Goal: Transaction & Acquisition: Purchase product/service

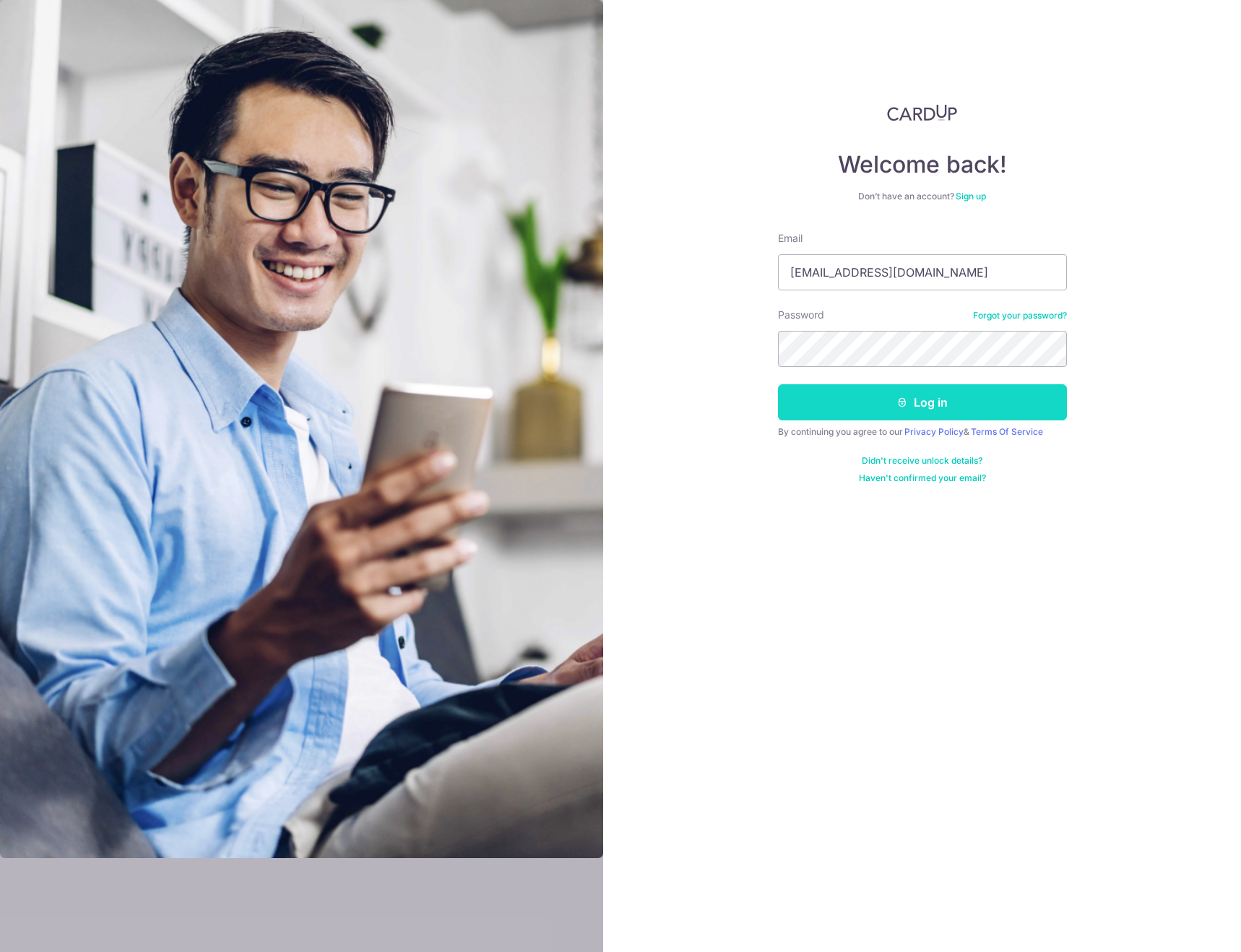
click at [851, 391] on button "Log in" at bounding box center [922, 402] width 289 height 36
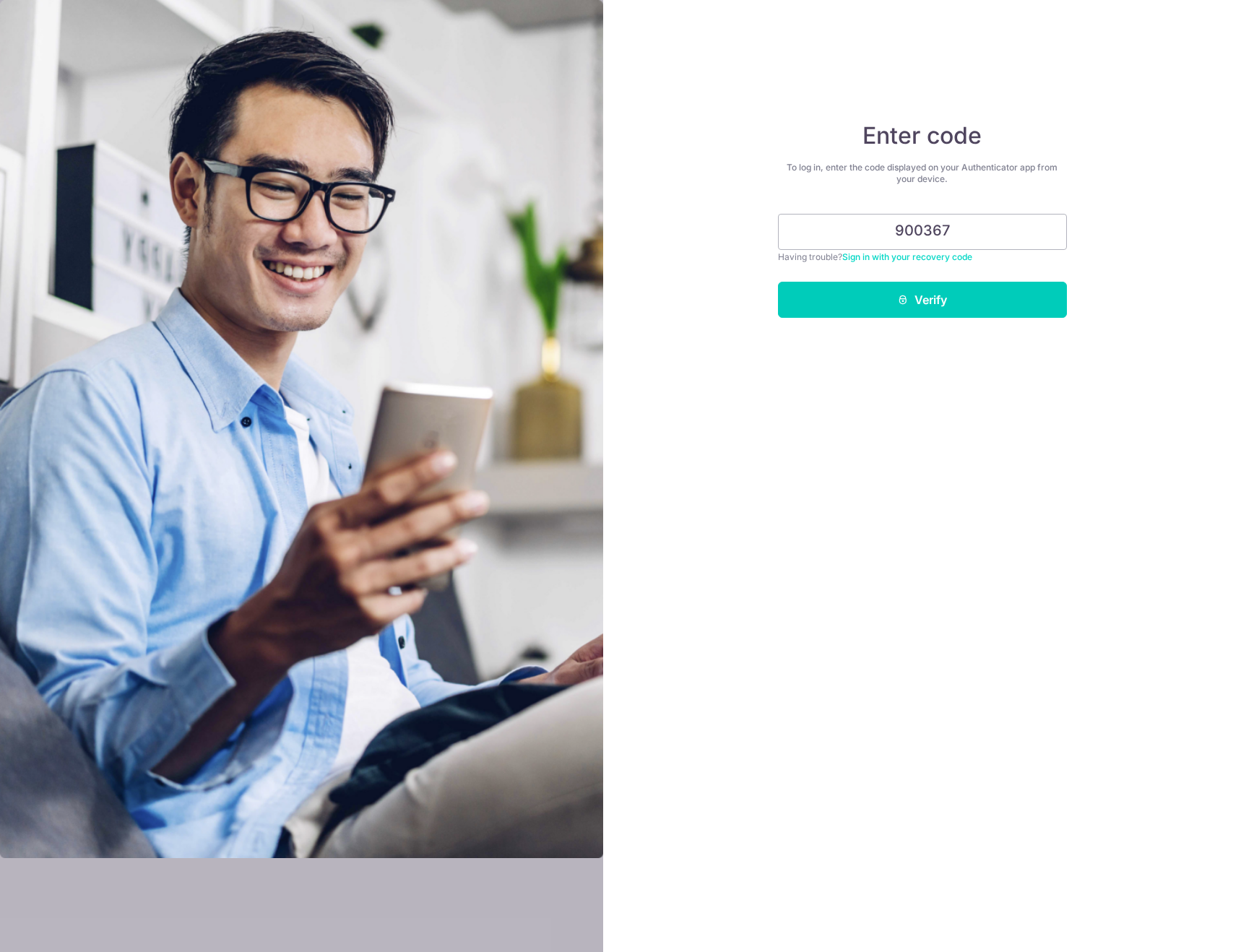
type input "900367"
click at [884, 279] on form "900367 Having trouble? Sign in with your recovery code Verify" at bounding box center [922, 266] width 289 height 104
click at [892, 299] on button "Verify" at bounding box center [922, 300] width 289 height 36
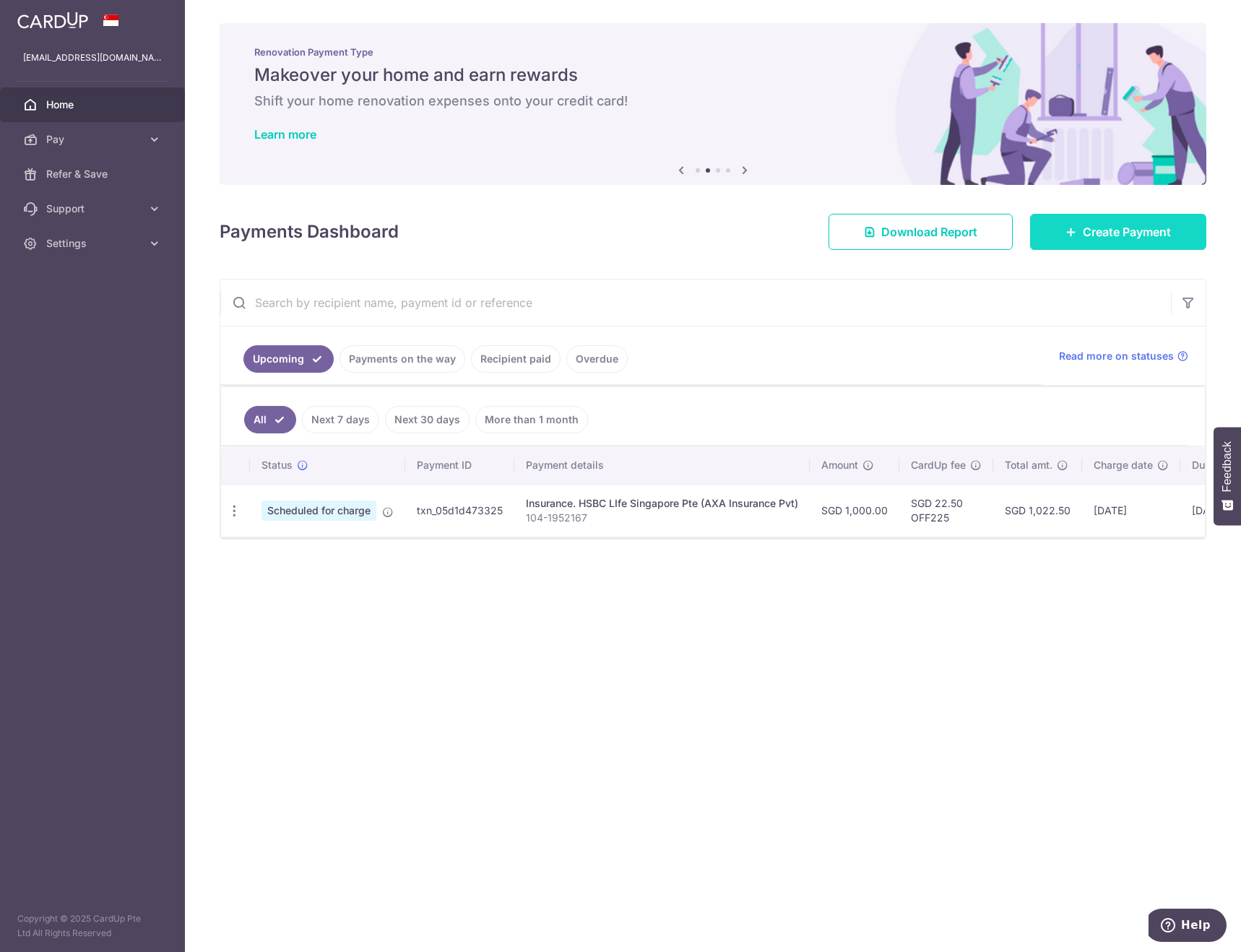
click at [1088, 236] on span "Create Payment" at bounding box center [1127, 232] width 88 height 17
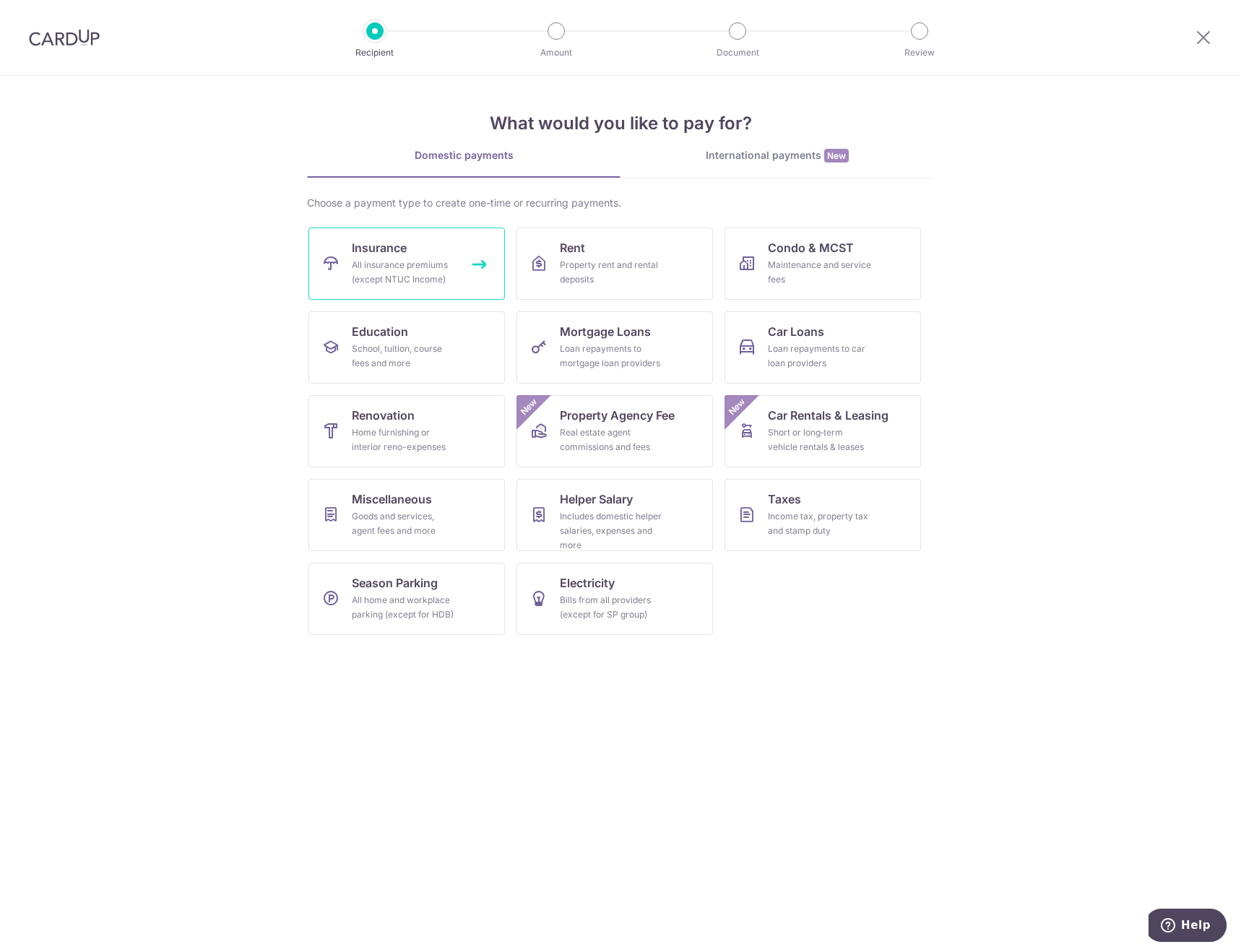
click at [382, 248] on span "Insurance" at bounding box center [379, 248] width 55 height 17
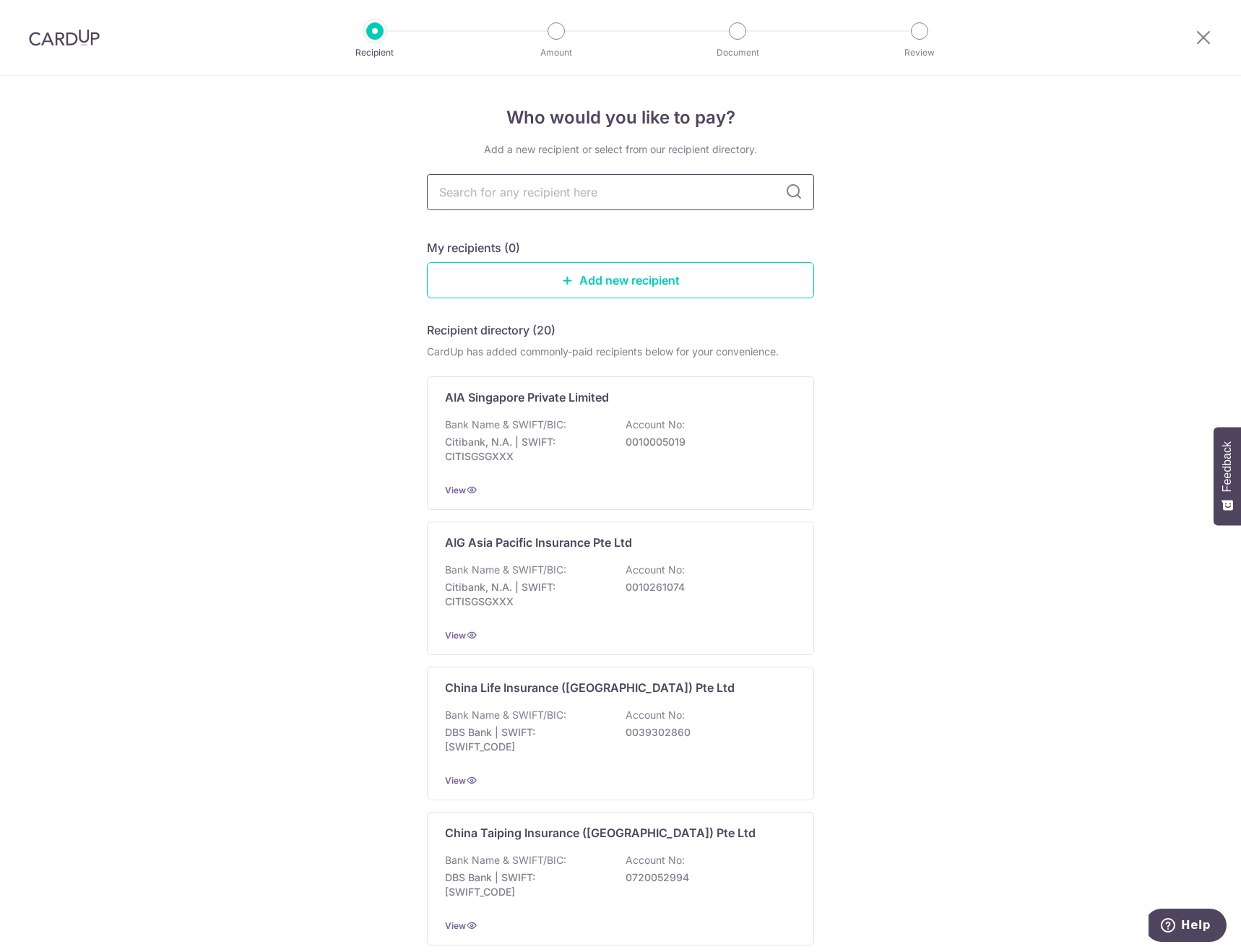
click at [515, 199] on input "text" at bounding box center [620, 192] width 387 height 36
type input "axa"
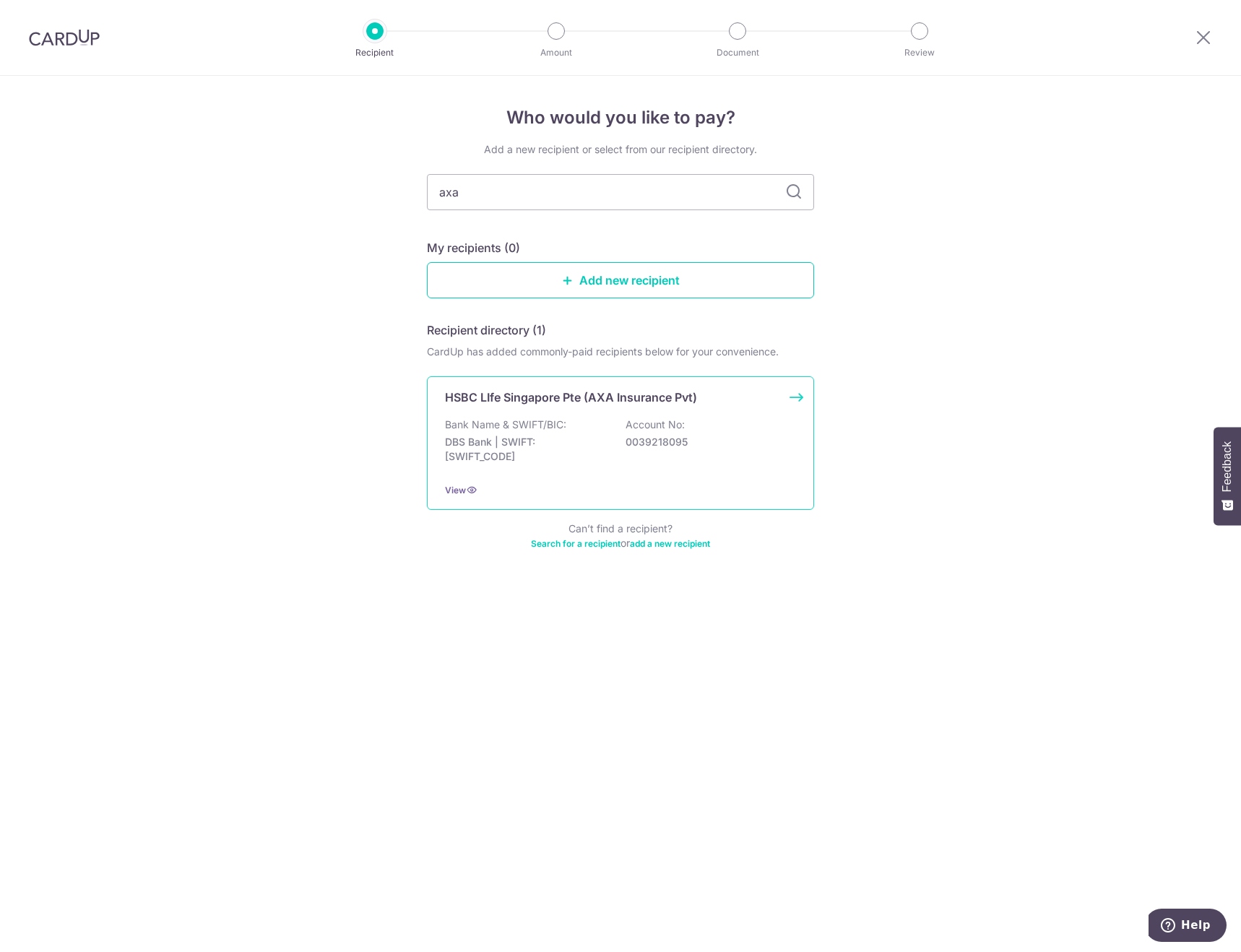
click at [558, 448] on p "DBS Bank | SWIFT: [SWIFT_CODE]" at bounding box center [525, 449] width 162 height 29
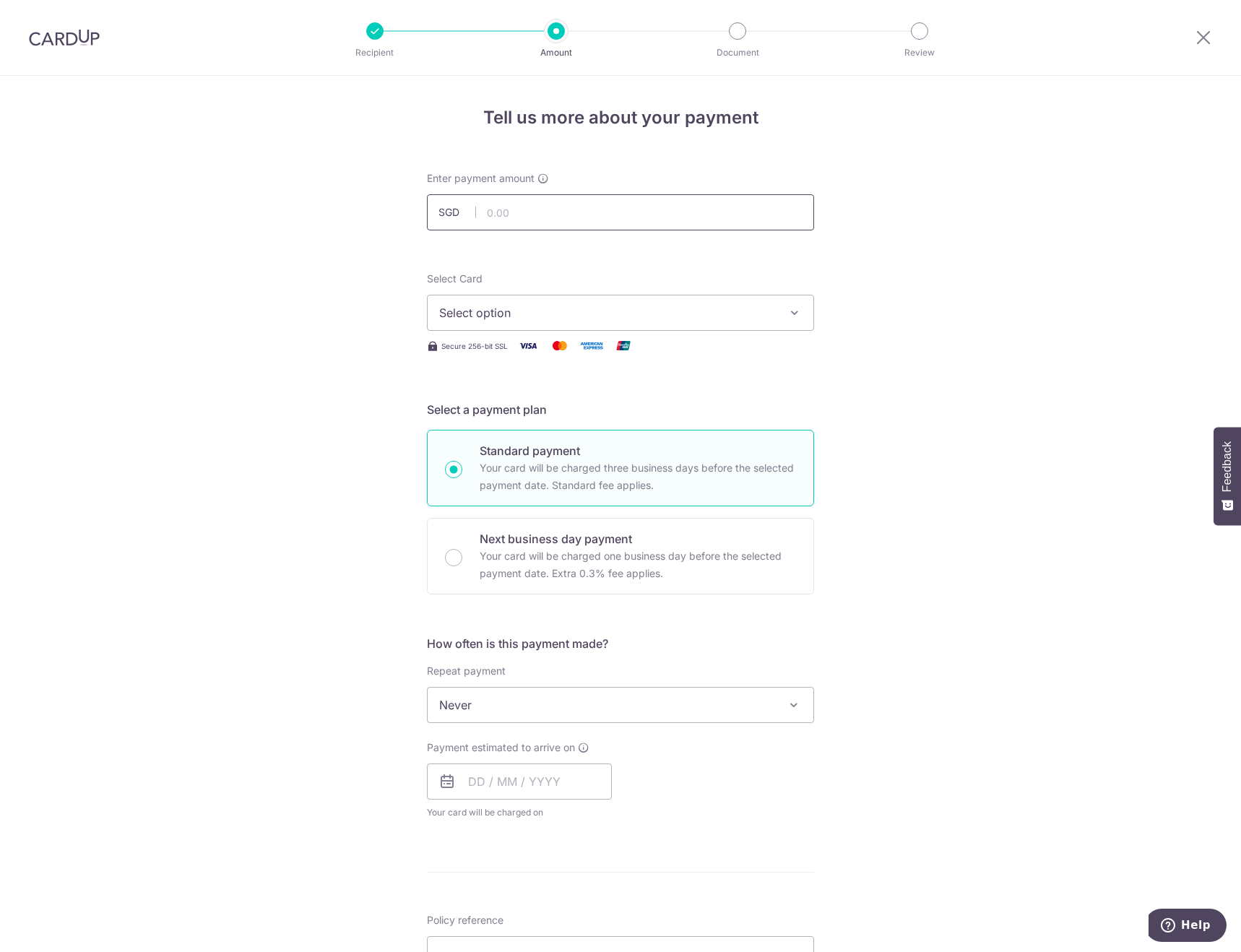
click at [529, 216] on input "text" at bounding box center [620, 212] width 387 height 36
type input "2,939.70"
click at [555, 301] on button "Select option" at bounding box center [620, 313] width 387 height 36
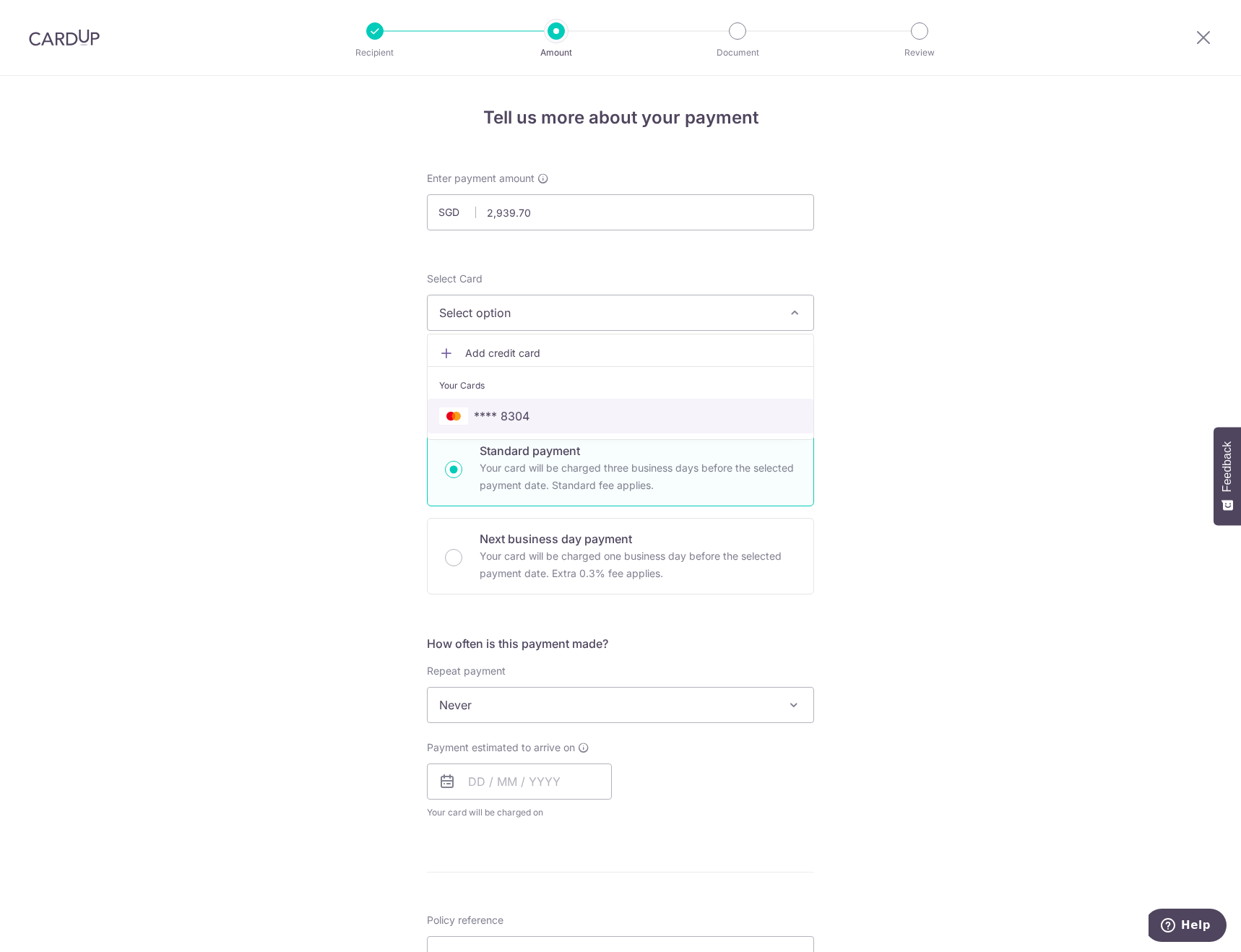
click at [578, 415] on span "**** 8304" at bounding box center [621, 416] width 363 height 17
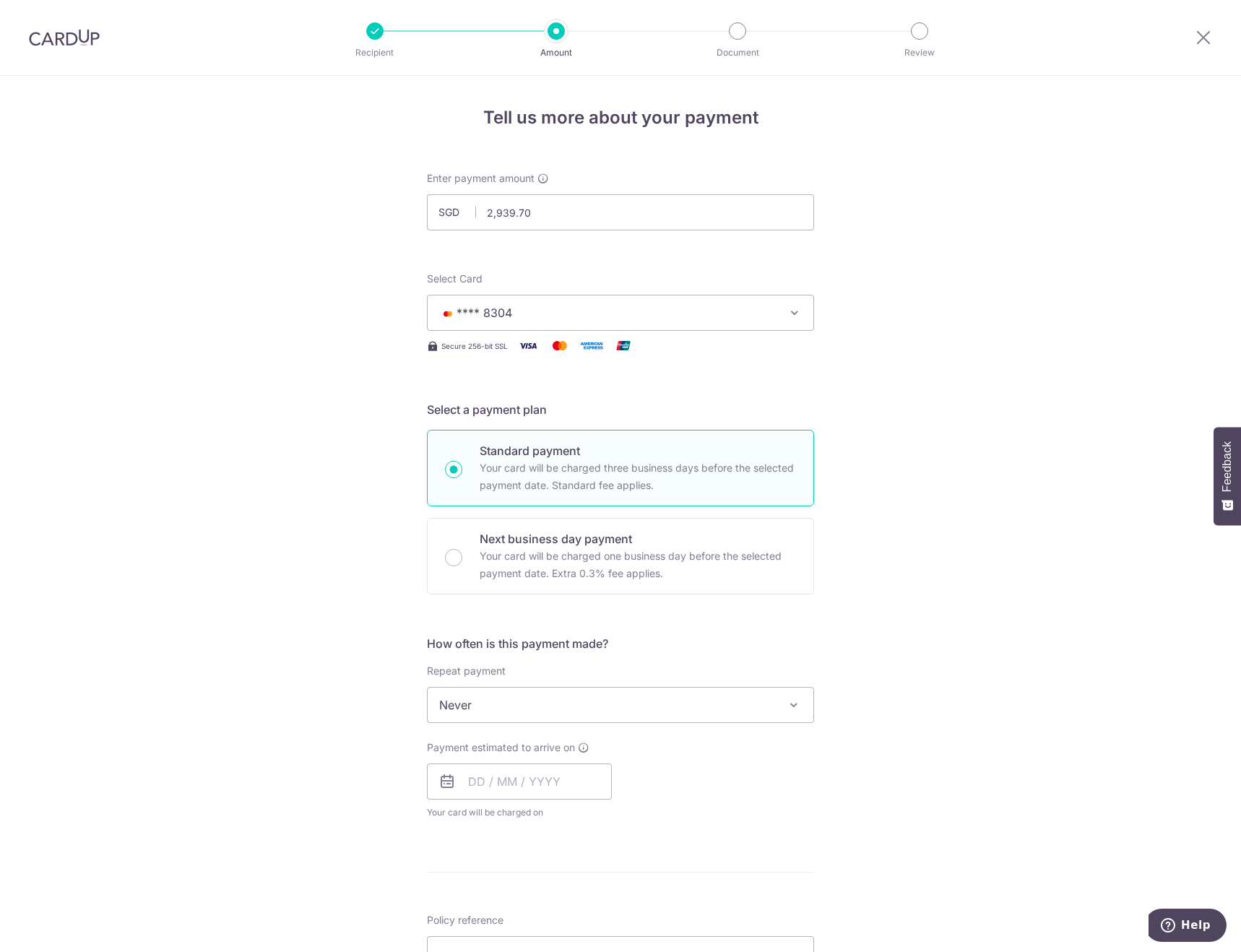
click at [592, 699] on span "Never" at bounding box center [620, 705] width 386 height 35
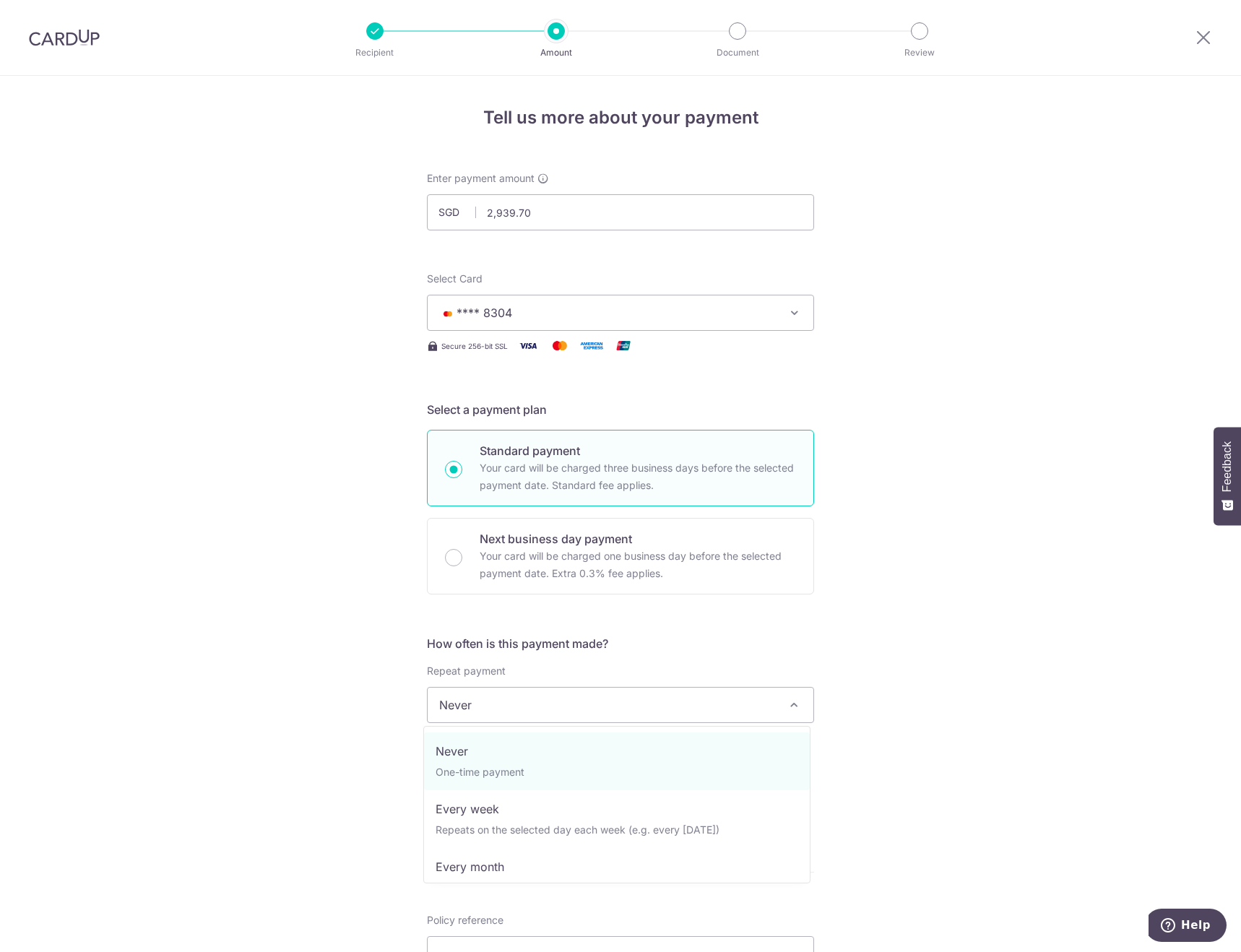
click at [348, 644] on div "Tell us more about your payment Enter payment amount SGD 2,939.70 2939.70 Selec…" at bounding box center [620, 729] width 1241 height 1307
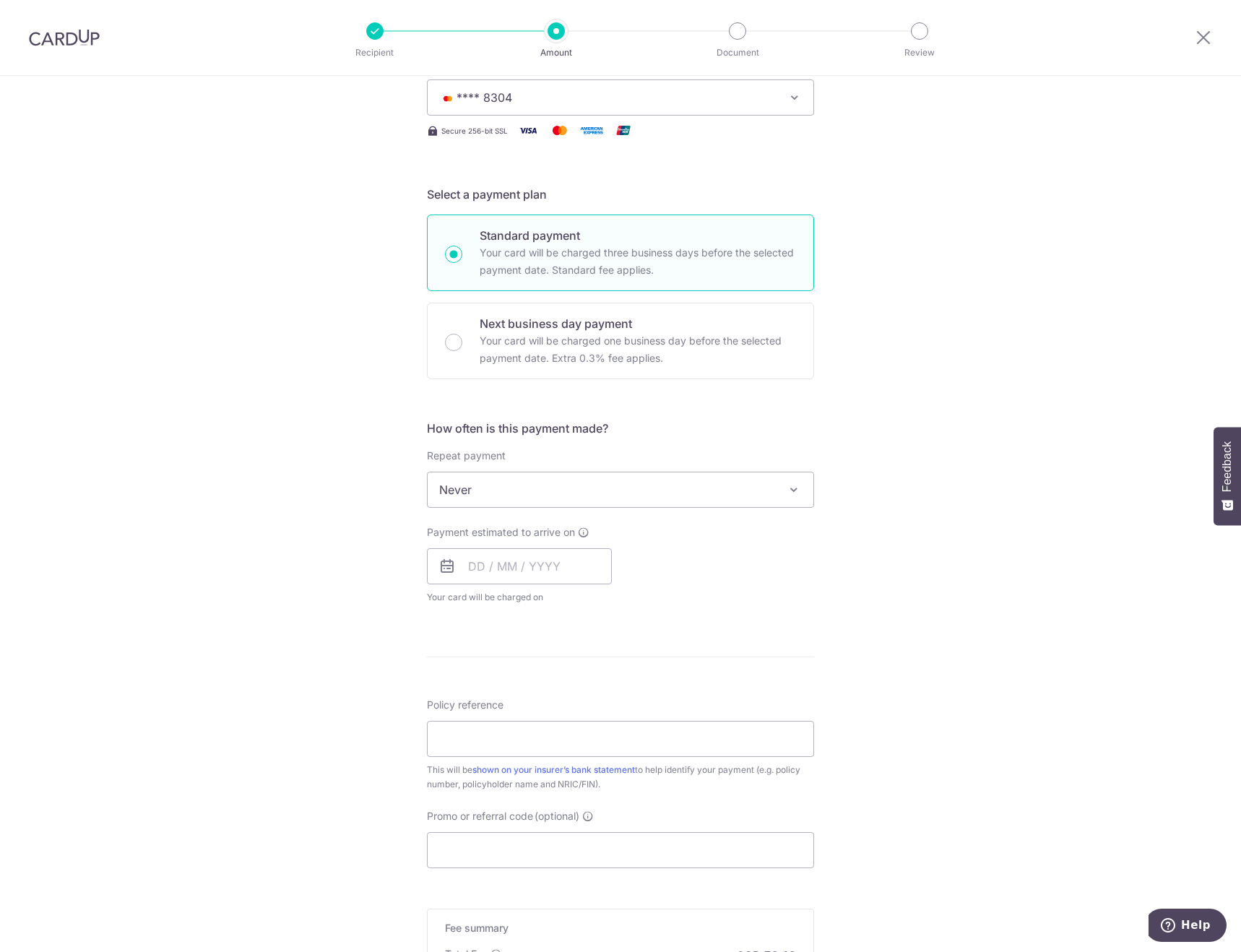
scroll to position [217, 0]
click at [538, 573] on input "text" at bounding box center [519, 565] width 185 height 36
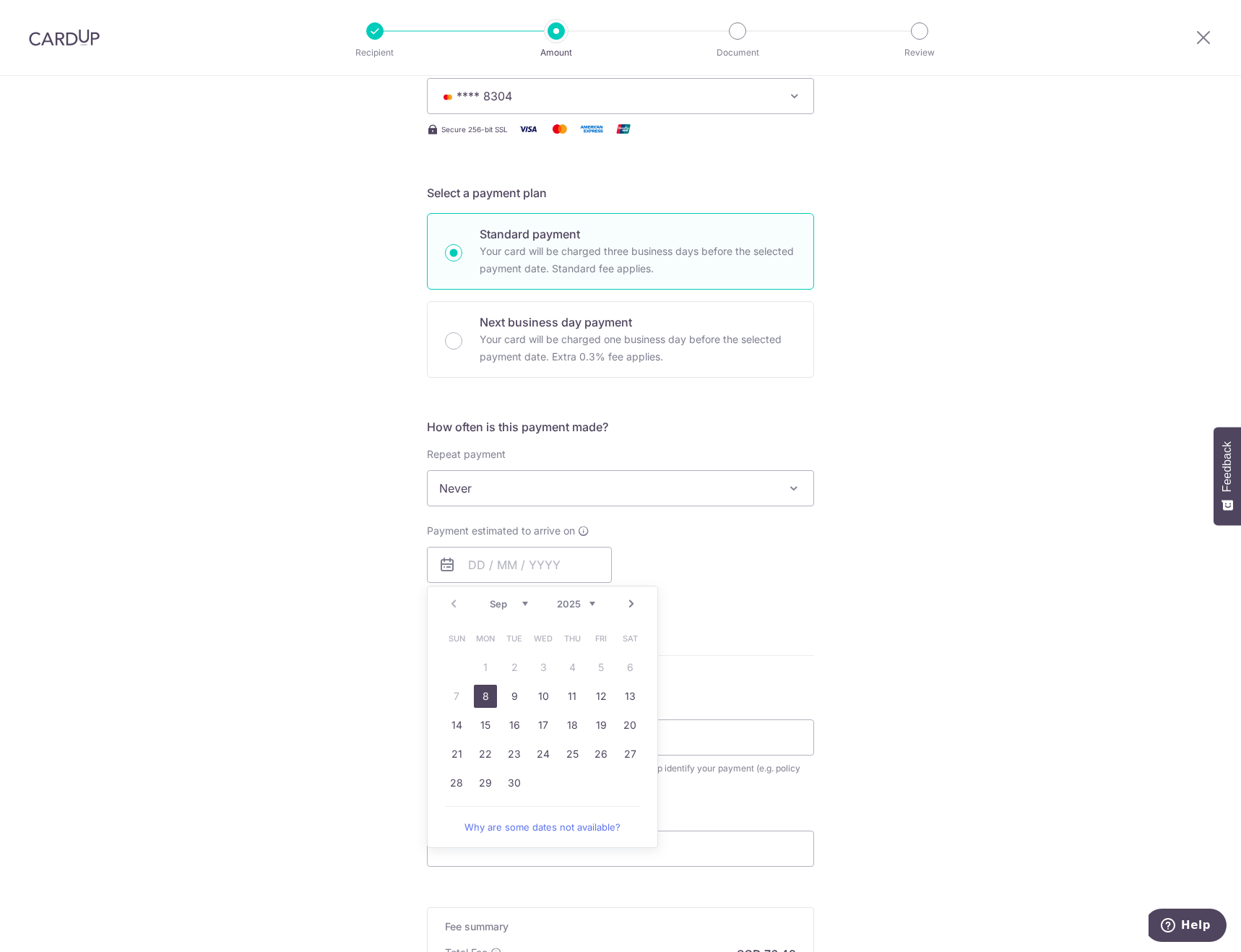
click at [477, 702] on link "8" at bounding box center [485, 696] width 23 height 23
type input "[DATE]"
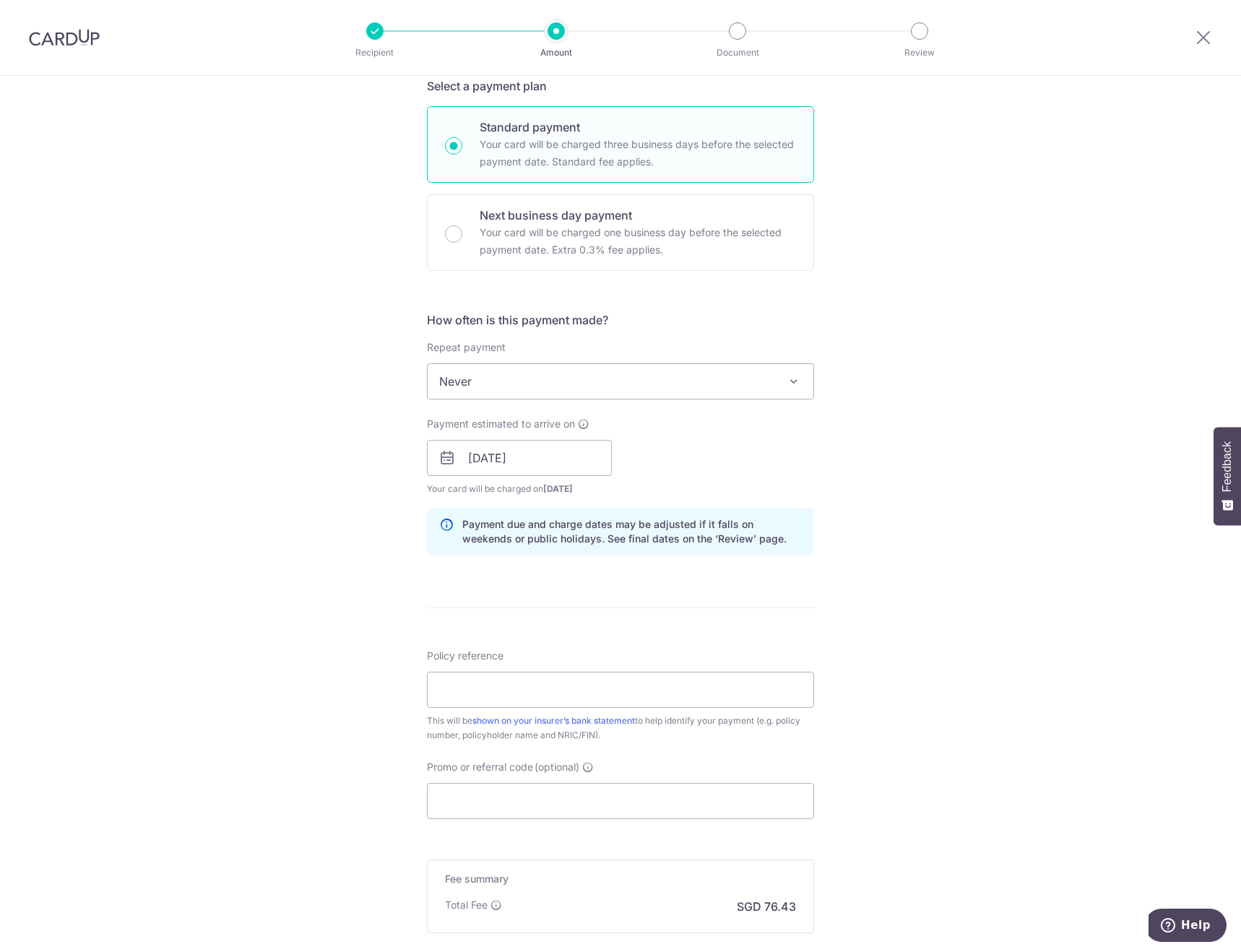
scroll to position [433, 0]
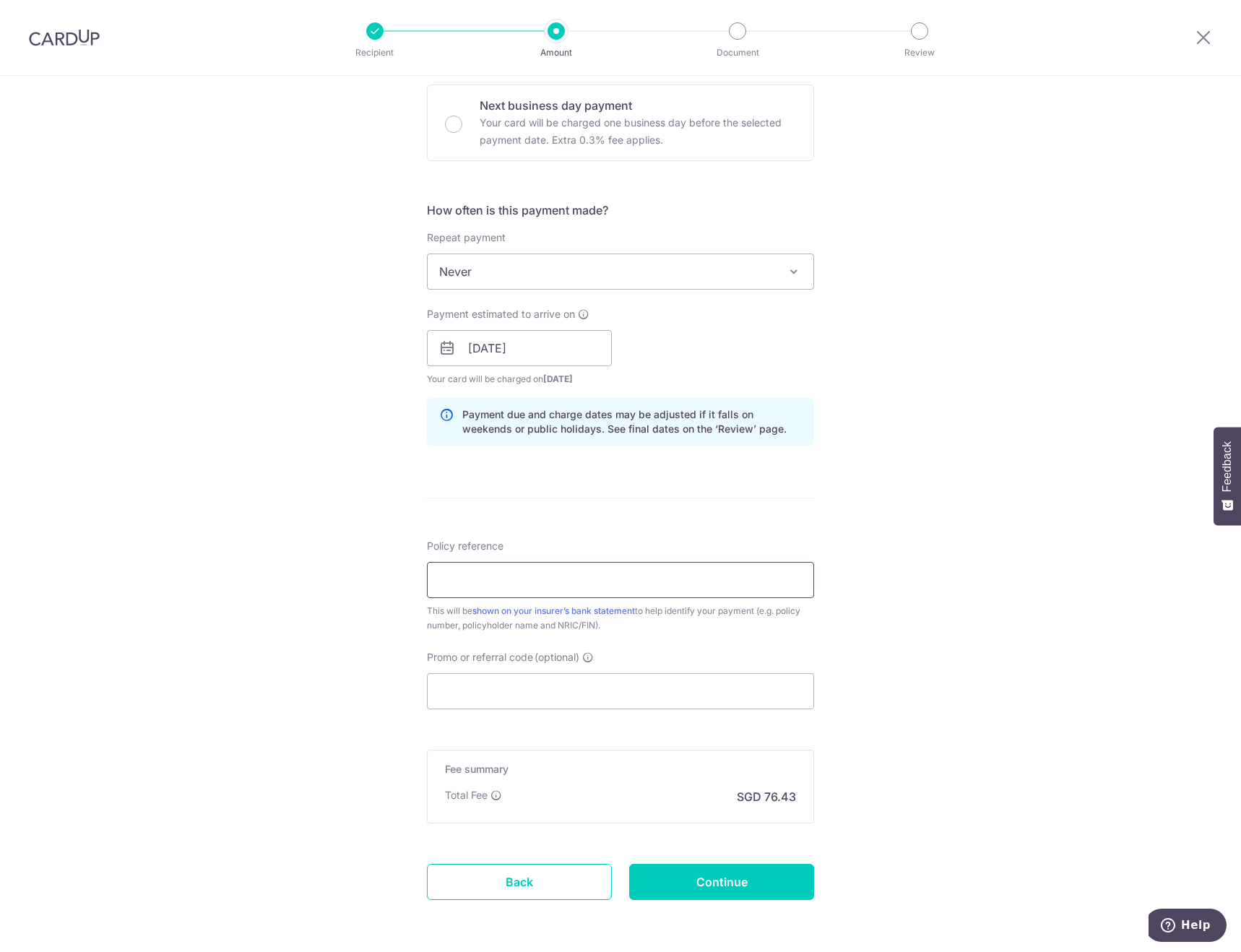
click at [476, 579] on input "Policy reference" at bounding box center [620, 580] width 387 height 36
click at [513, 691] on input "Promo or referral code (optional)" at bounding box center [620, 692] width 387 height 36
paste input "TANYENKUANGK747"
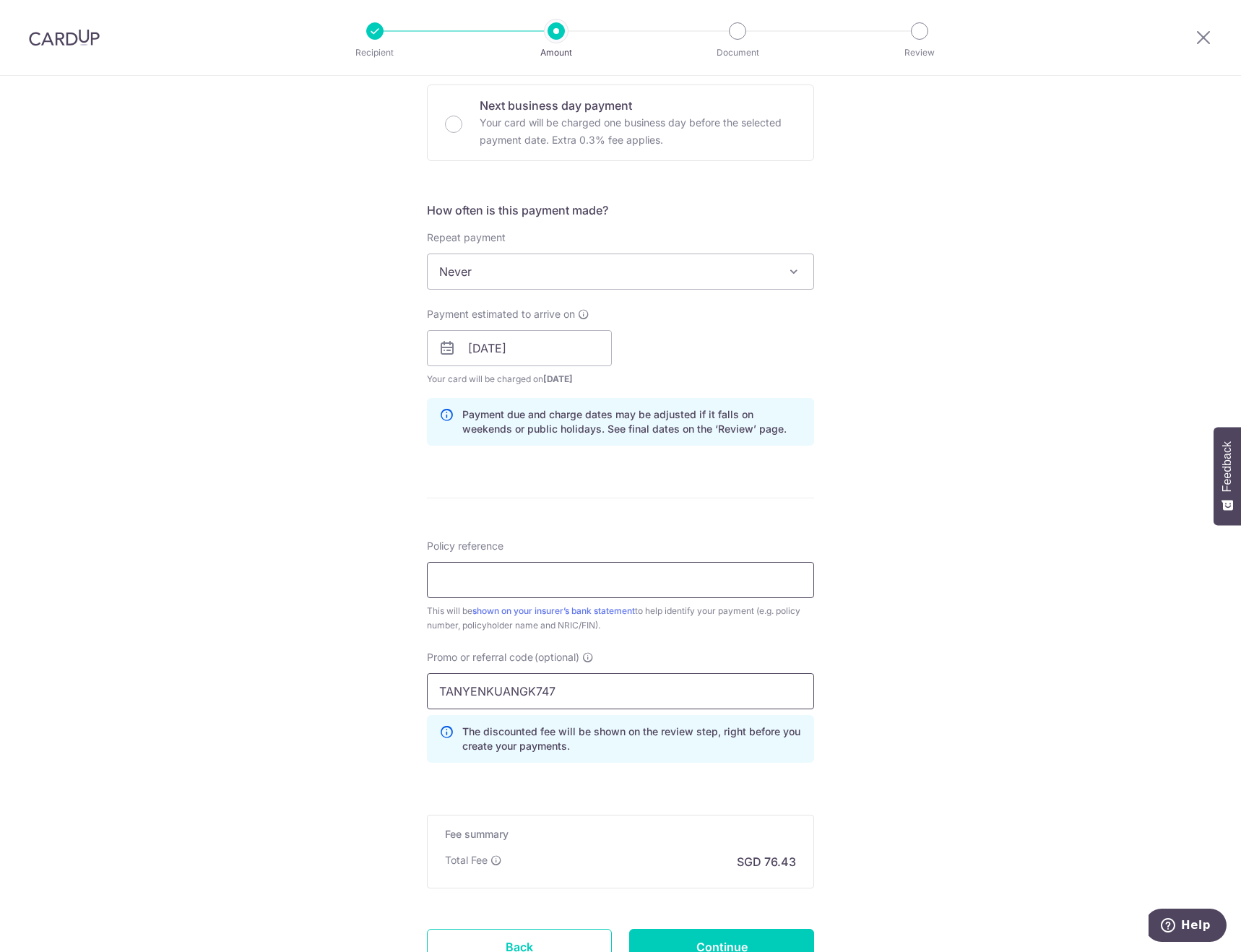
type input "TANYENKUANGK747"
click at [488, 584] on input "Policy reference" at bounding box center [620, 580] width 387 height 36
type input "104-1952225"
click at [317, 668] on div "Tell us more about your payment Enter payment amount SGD 2,939.70 2939.70 Selec…" at bounding box center [620, 358] width 1241 height 1431
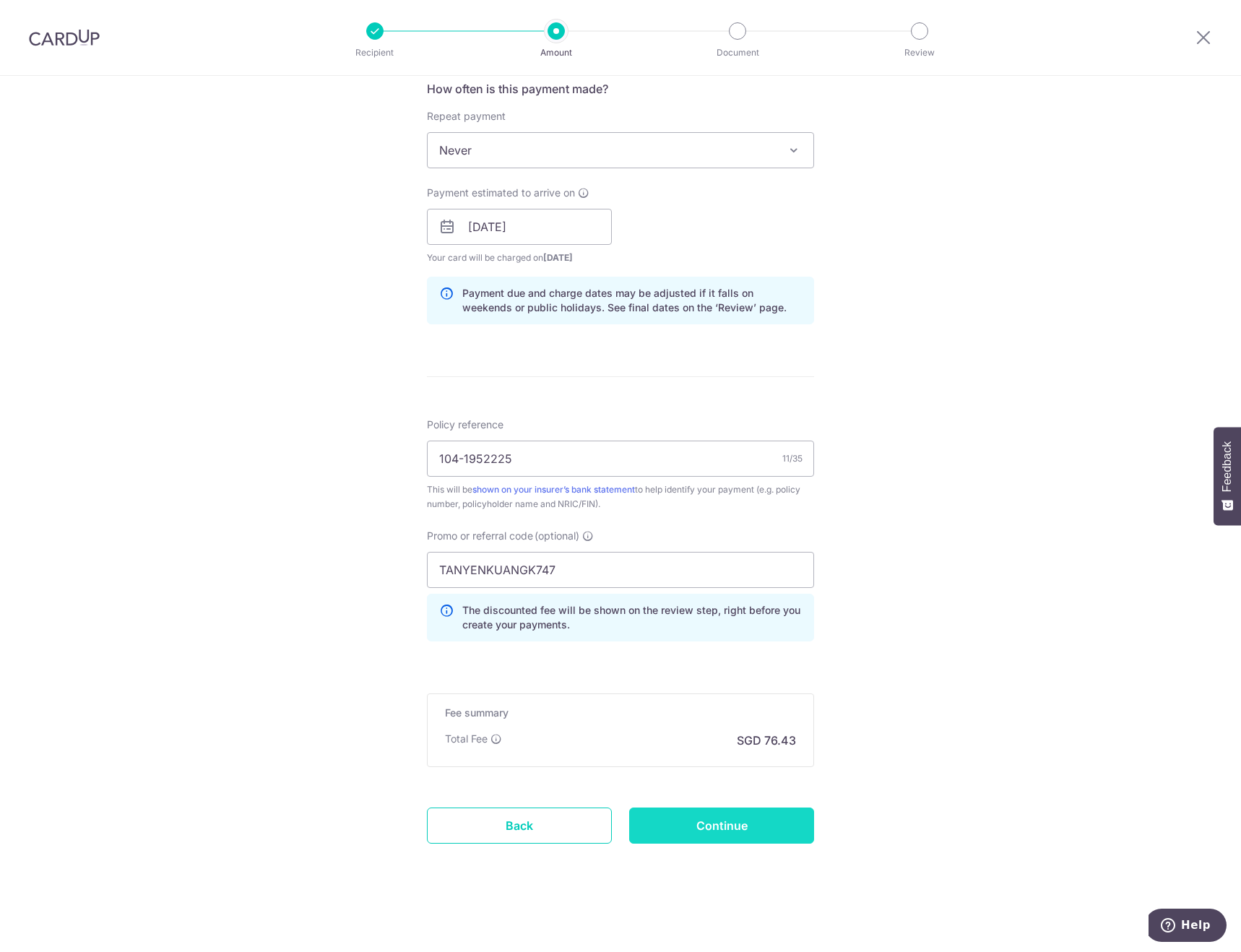
click at [678, 827] on input "Continue" at bounding box center [722, 826] width 185 height 36
type input "Create Schedule"
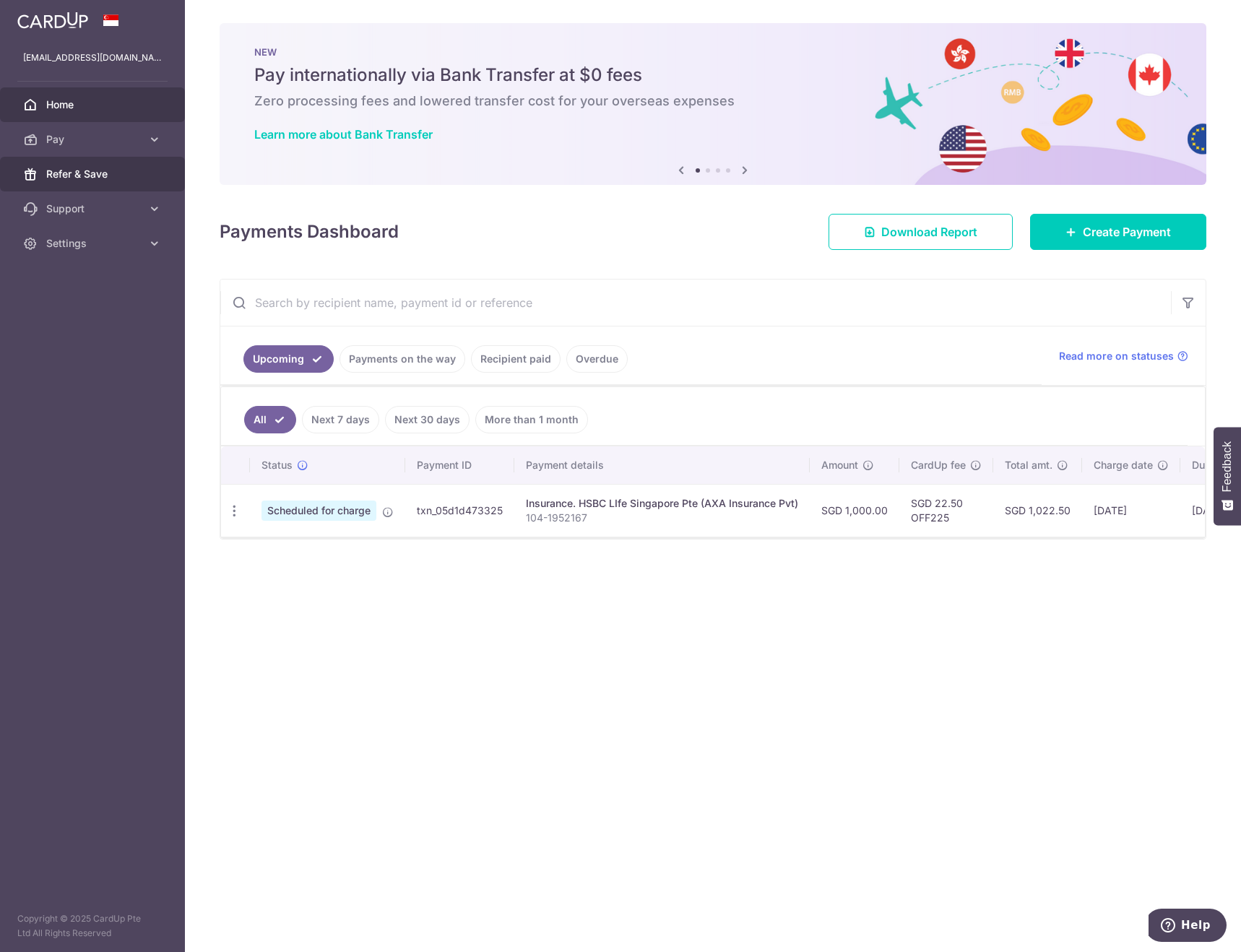
click at [83, 180] on span "Refer & Save" at bounding box center [94, 174] width 95 height 14
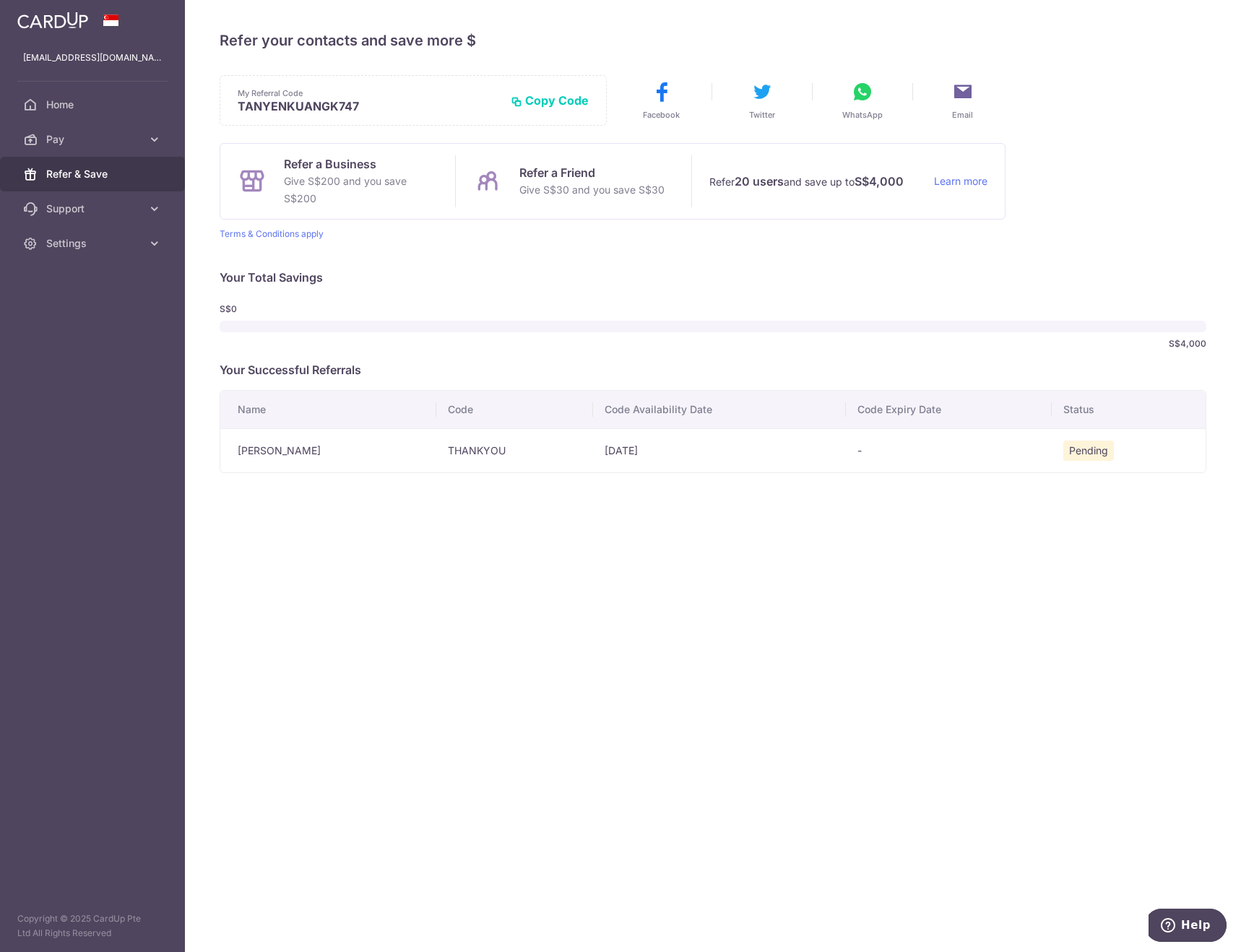
click at [548, 100] on button "Copy Code" at bounding box center [549, 100] width 78 height 14
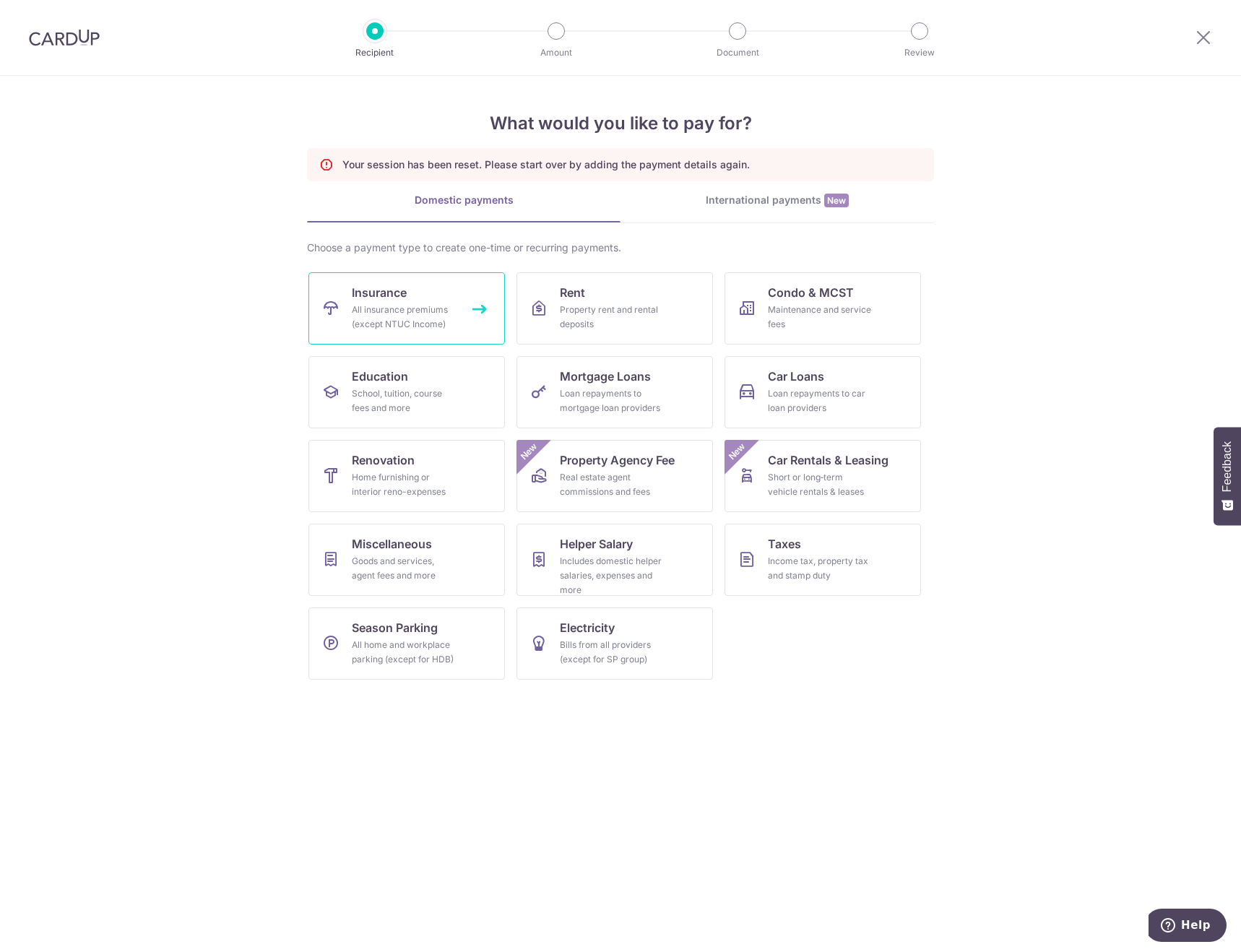
click at [404, 320] on div "All insurance premiums (except NTUC Income)" at bounding box center [404, 317] width 104 height 29
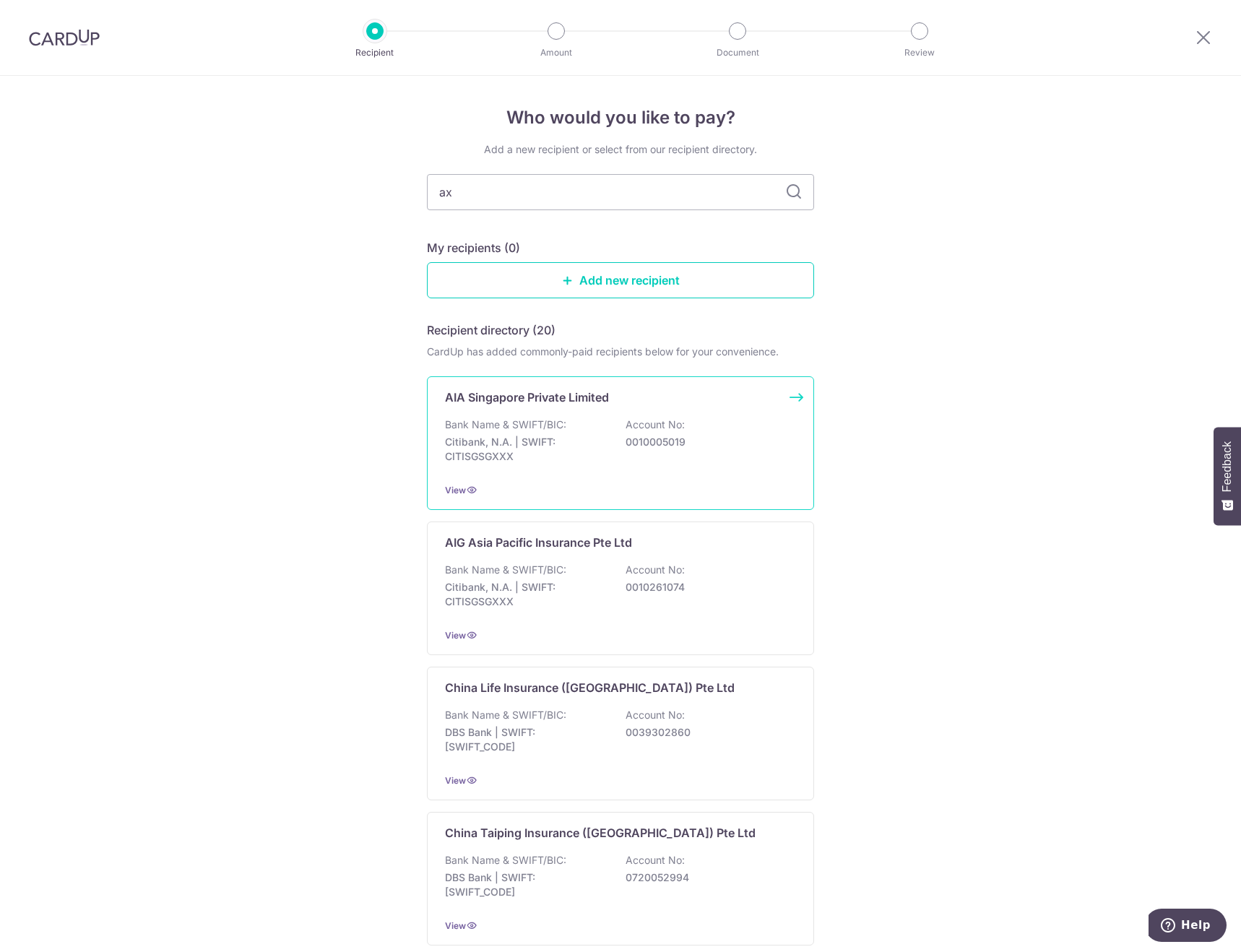
type input "axa"
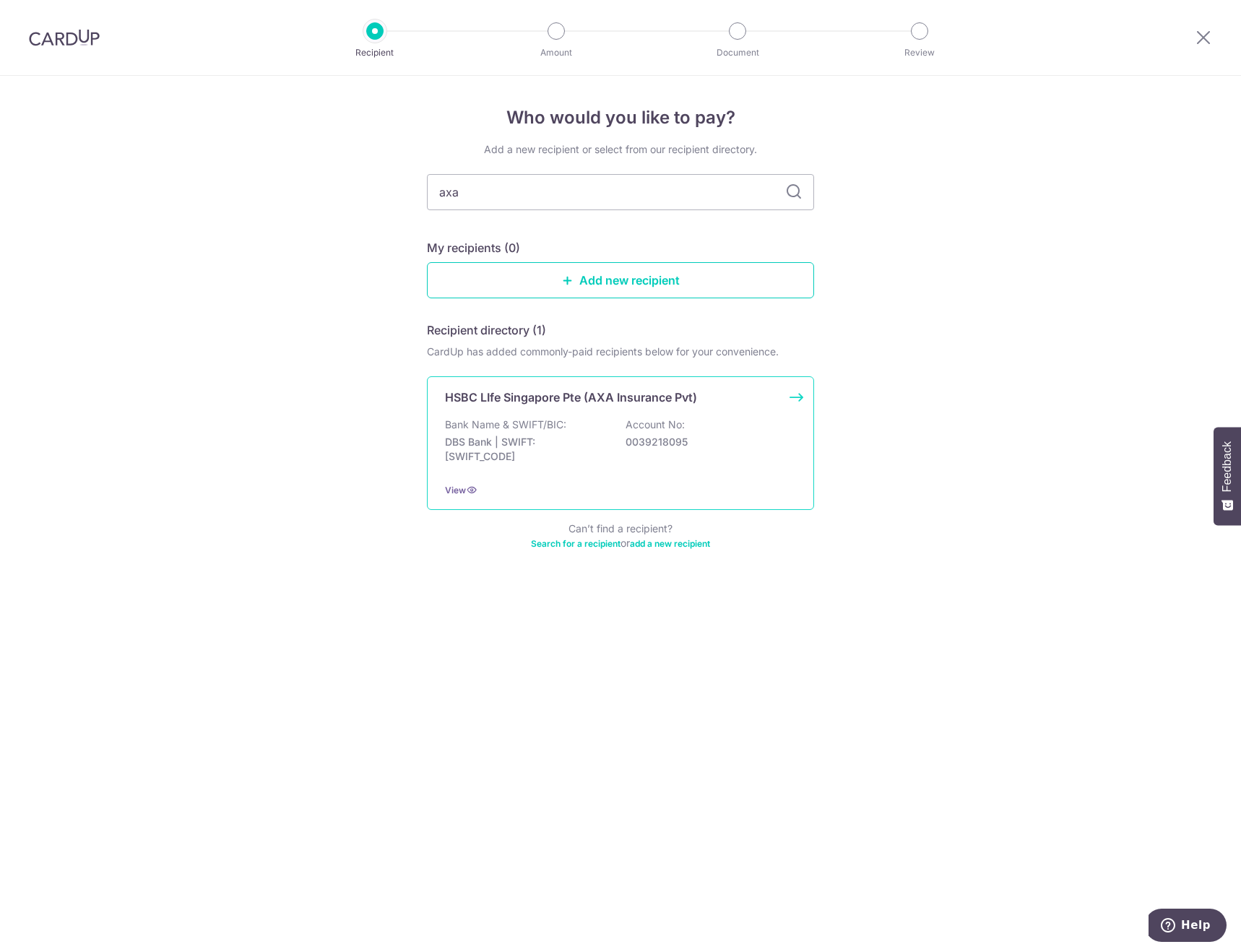
click at [531, 409] on div "HSBC LIfe Singapore Pte (AXA Insurance Pvt) Bank Name & SWIFT/BIC: DBS Bank | S…" at bounding box center [620, 442] width 387 height 133
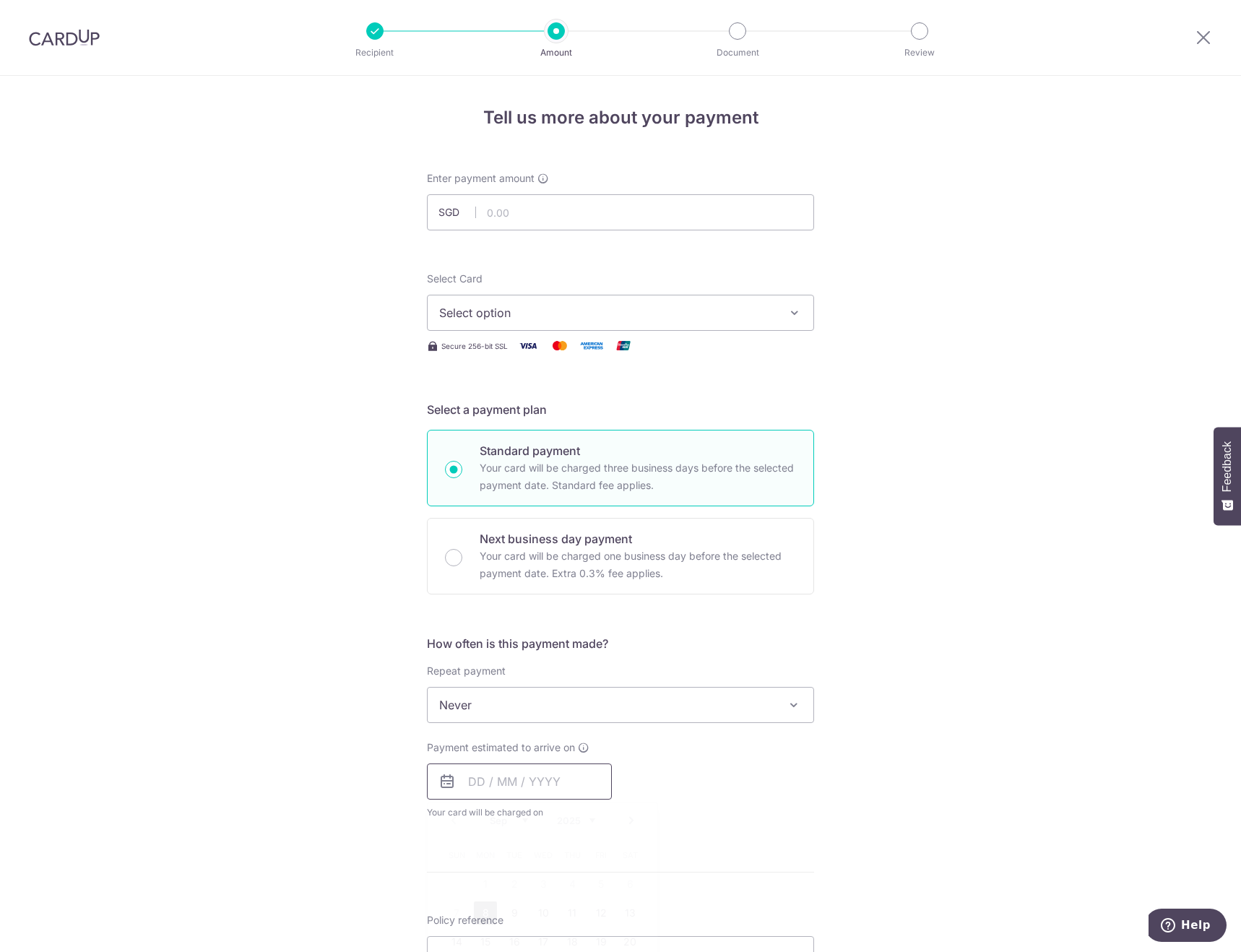
click at [507, 776] on input "text" at bounding box center [519, 782] width 185 height 36
click at [483, 906] on link "8" at bounding box center [485, 913] width 23 height 23
type input "[DATE]"
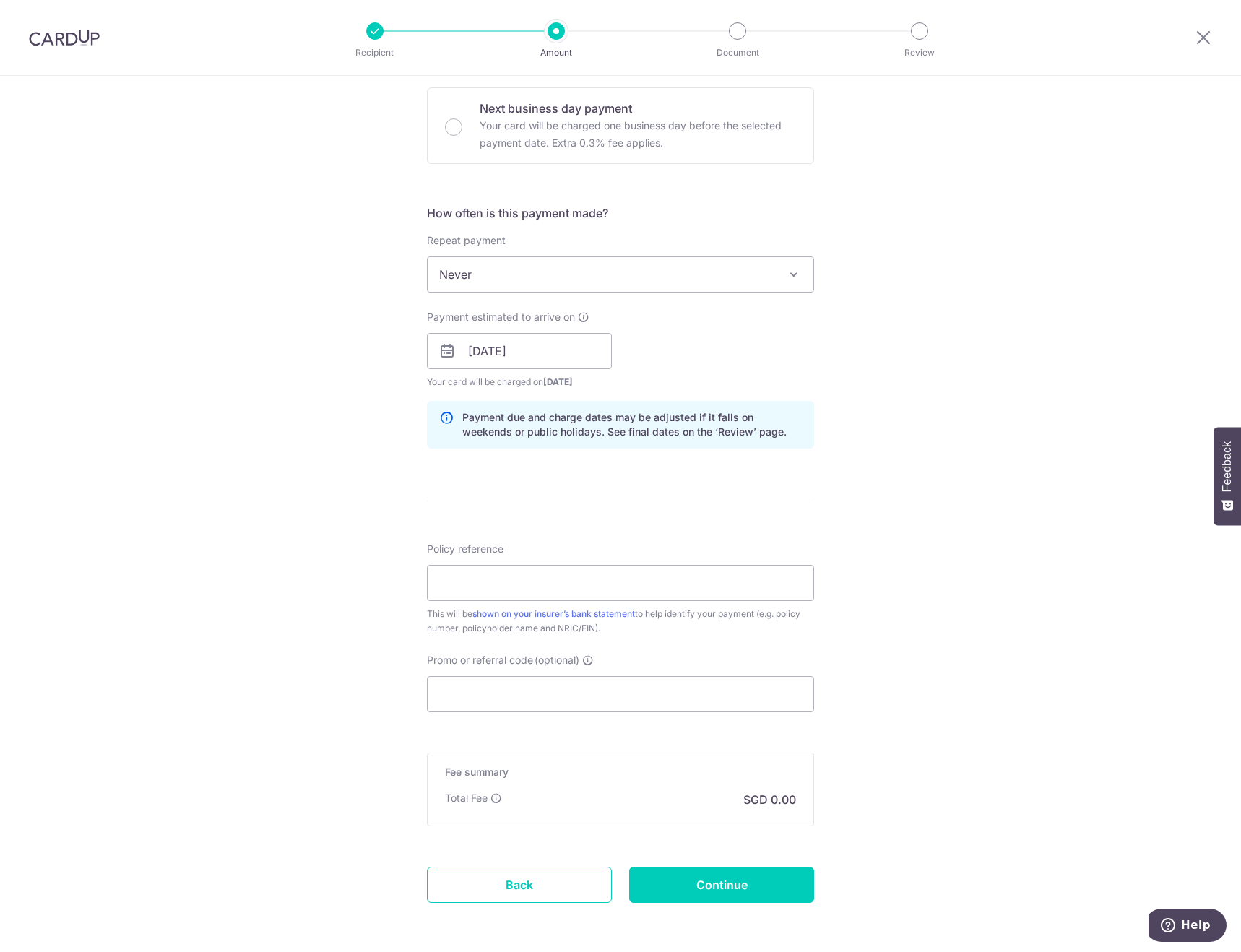
scroll to position [433, 0]
click at [469, 585] on input "Policy reference" at bounding box center [620, 580] width 387 height 36
type input "104-1952225"
click at [346, 705] on div "Tell us more about your payment Enter payment amount SGD Select Card Select opt…" at bounding box center [620, 326] width 1241 height 1366
click at [498, 690] on input "Promo or referral code (optional)" at bounding box center [620, 692] width 387 height 36
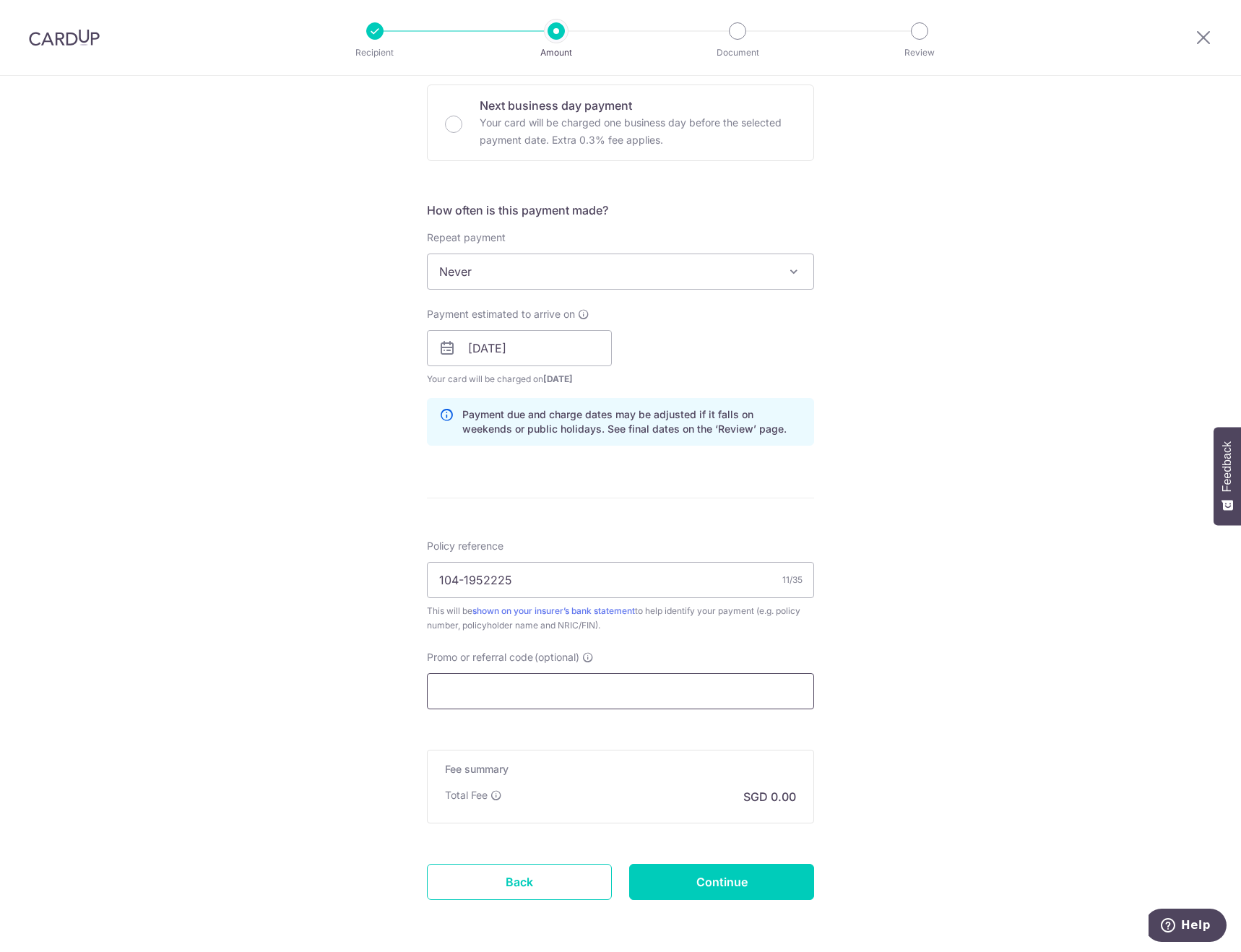
paste input "TANYENKUANGK747"
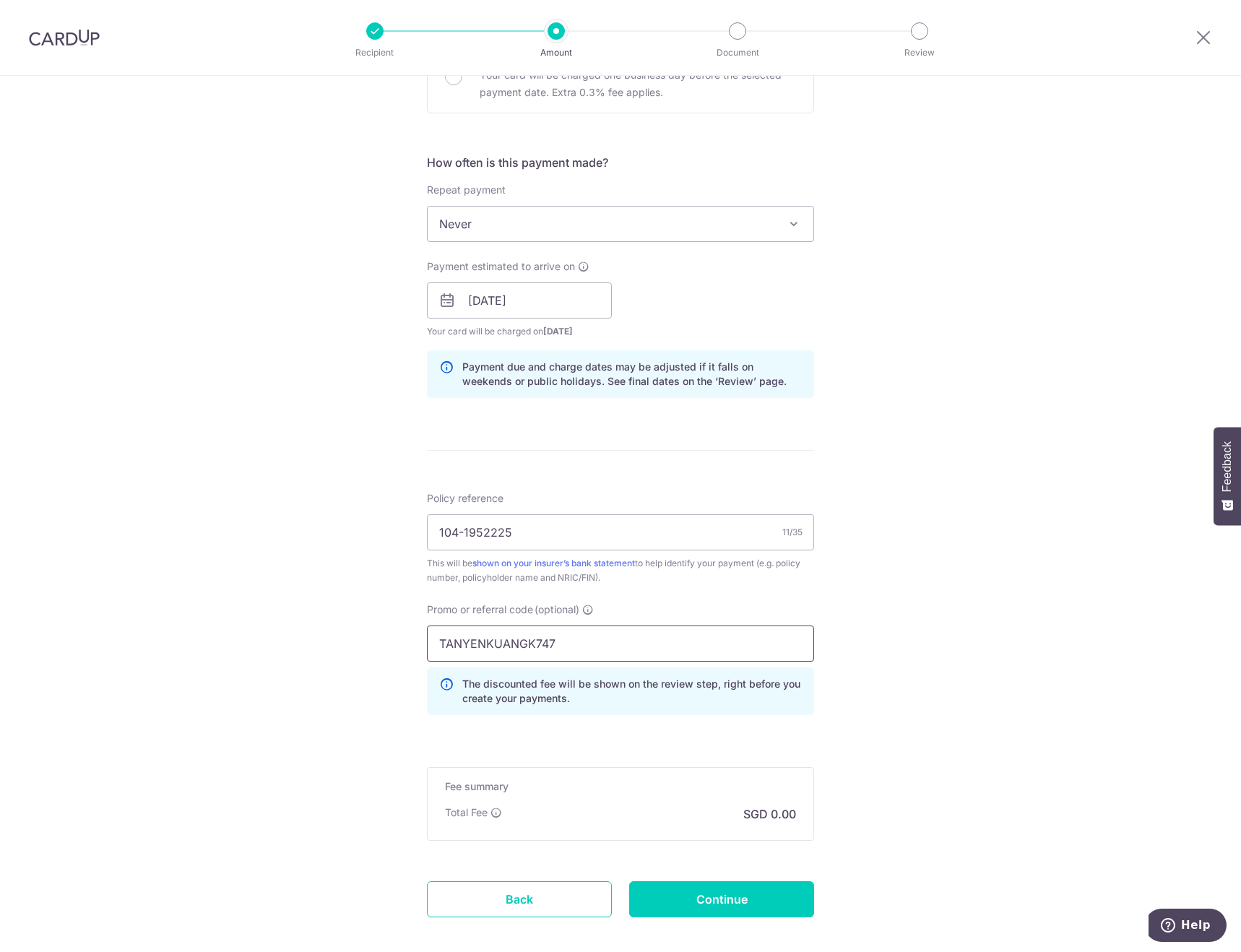
scroll to position [554, 0]
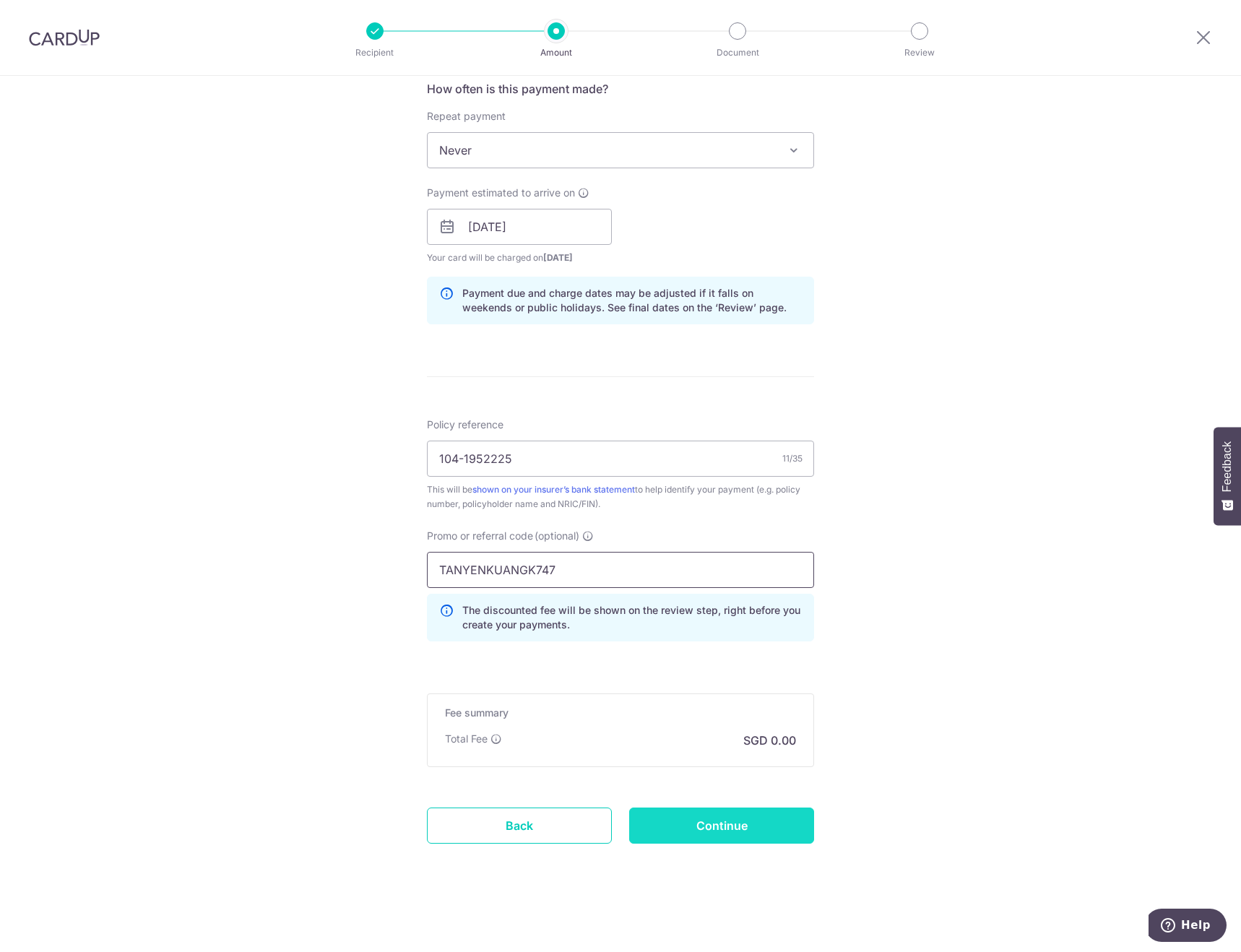
type input "TANYENKUANGK747"
click at [718, 834] on input "Continue" at bounding box center [722, 826] width 185 height 36
type input "Create Schedule"
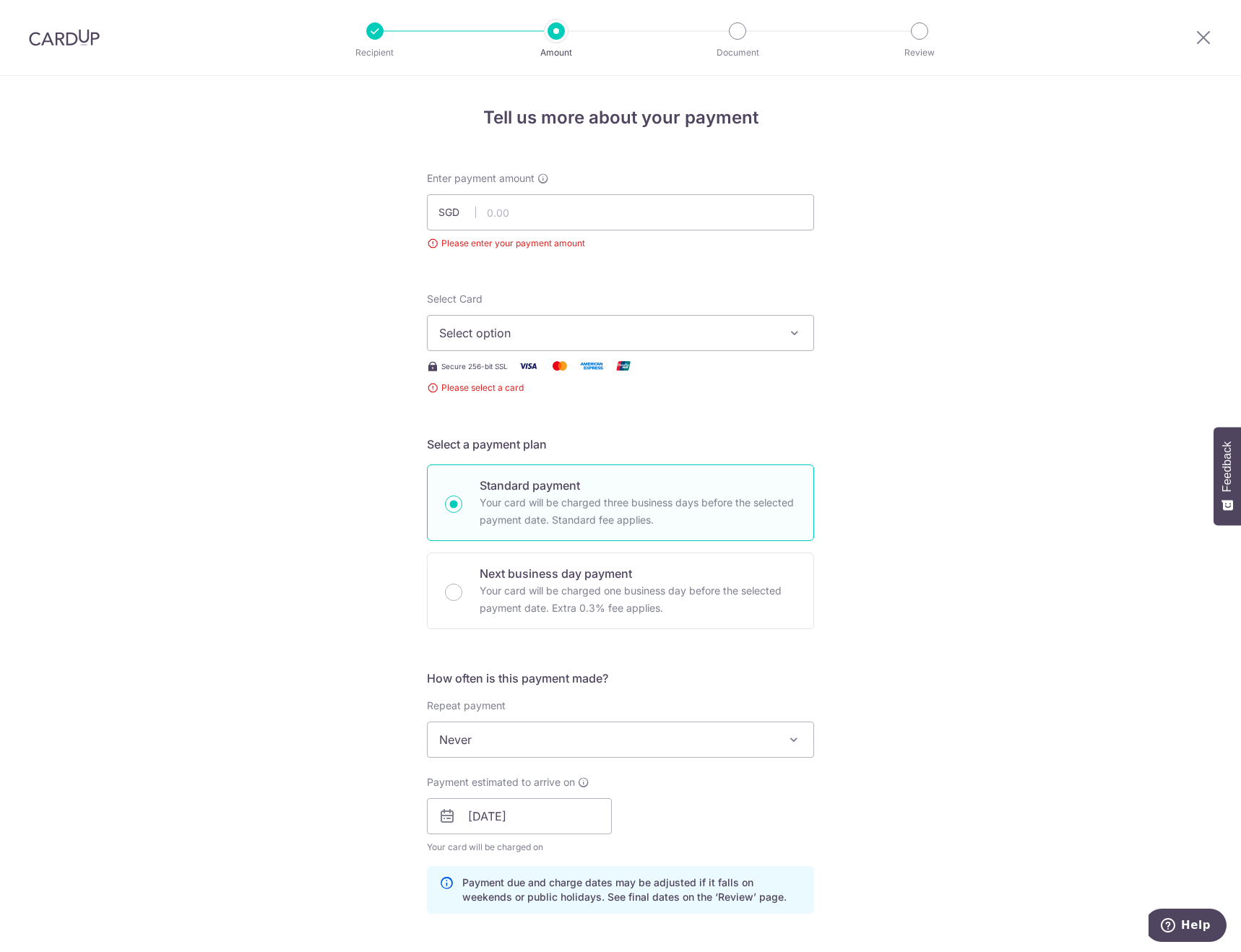
click at [551, 333] on span "Select option" at bounding box center [607, 333] width 337 height 17
click at [521, 432] on span "**** 8304" at bounding box center [502, 436] width 56 height 17
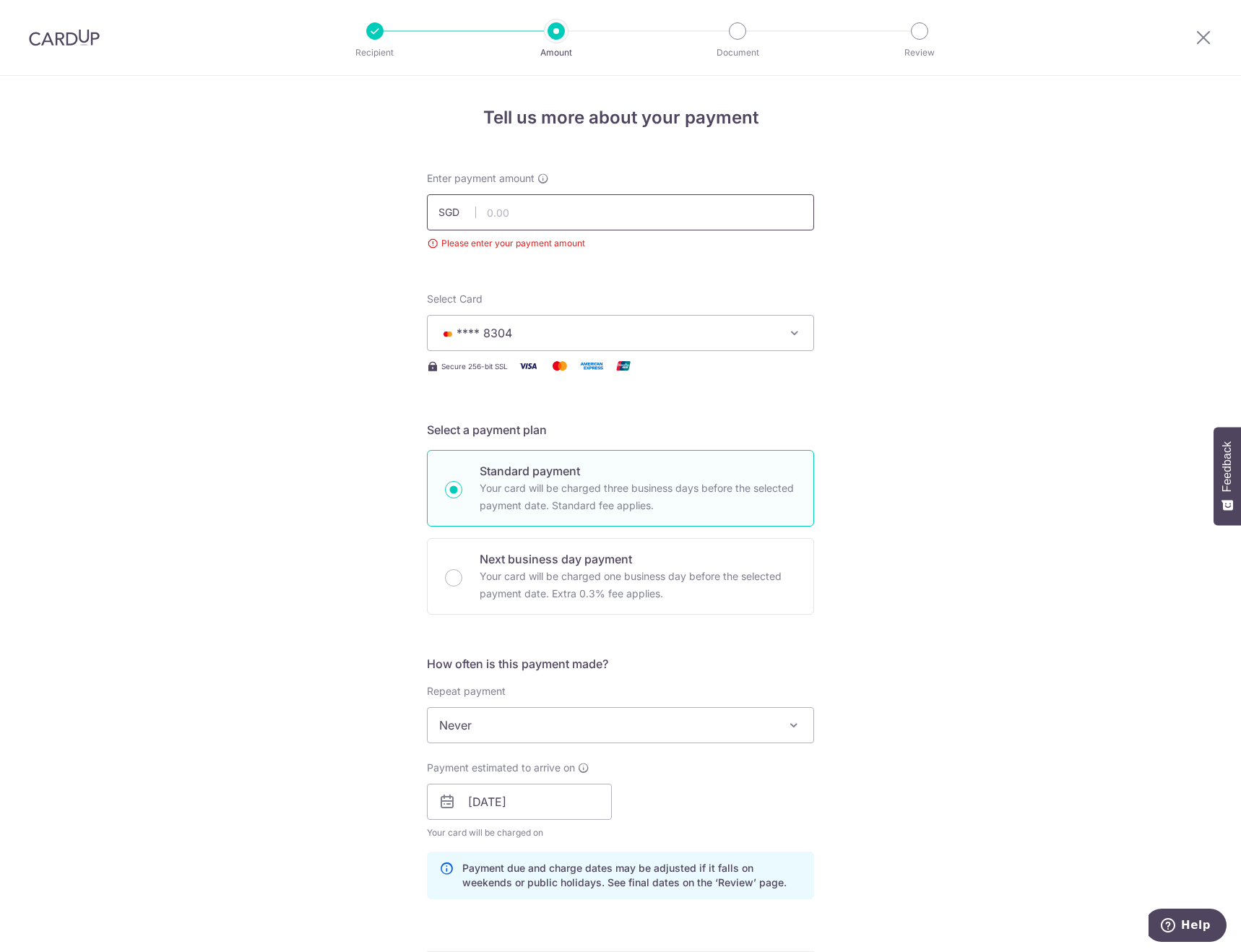
click at [497, 213] on input "text" at bounding box center [620, 212] width 387 height 36
click at [373, 364] on div "Tell us more about your payment Enter payment amount SGD 2939.70 Please enter y…" at bounding box center [620, 811] width 1241 height 1471
type input "2,939.70"
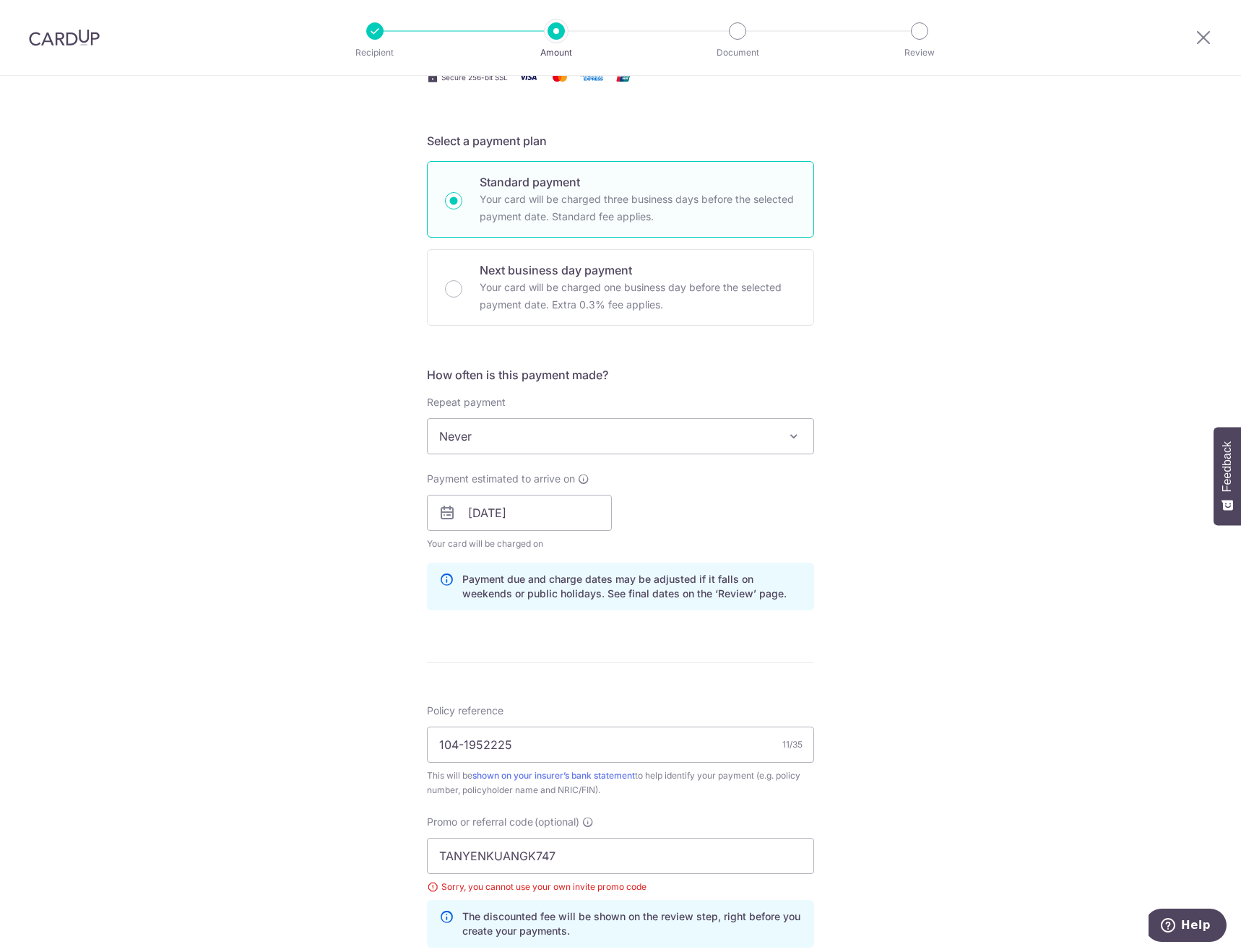
scroll to position [578, 0]
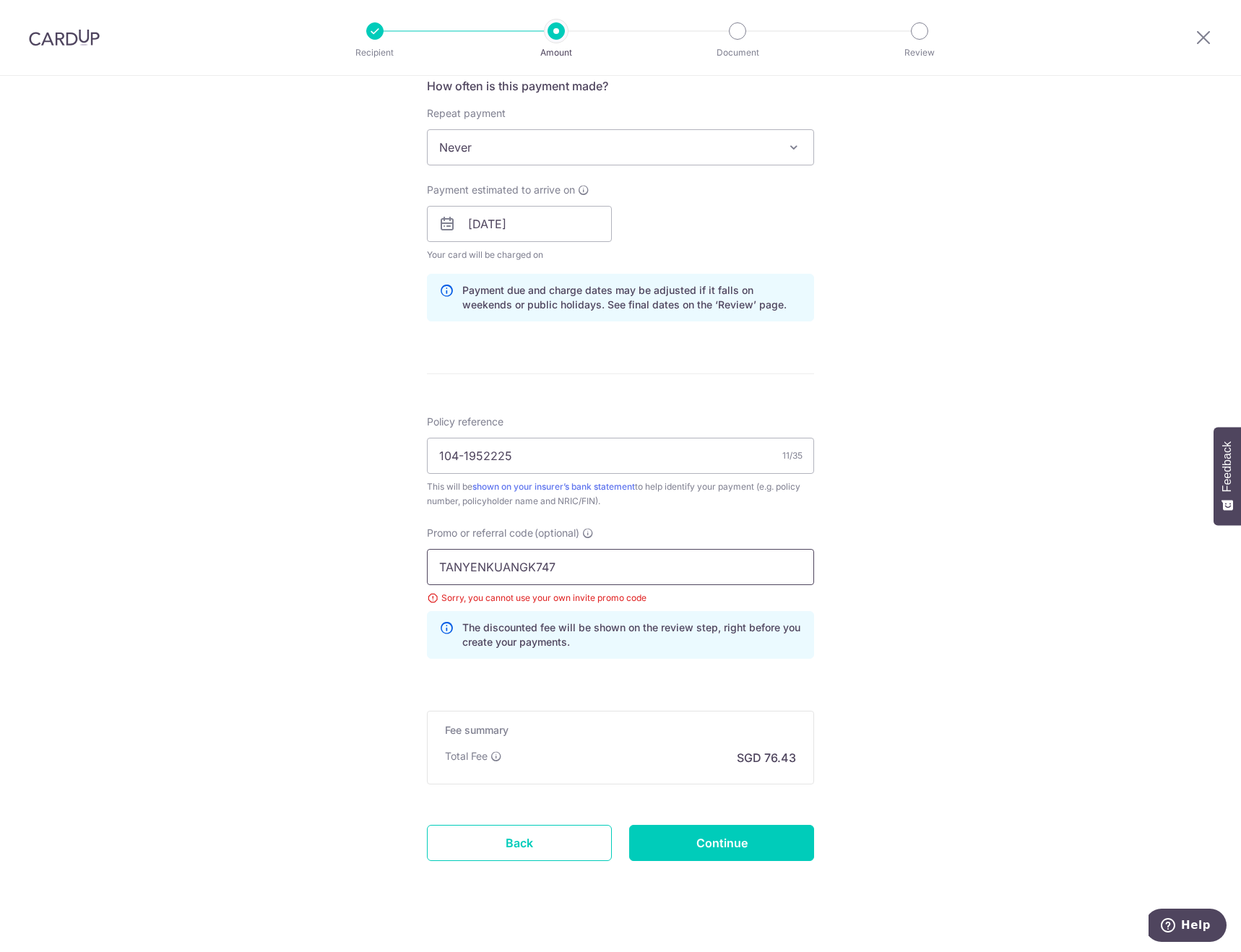
drag, startPoint x: 562, startPoint y: 558, endPoint x: 423, endPoint y: 556, distance: 139.0
click at [423, 556] on div "Promo or referral code (optional) TANYENKUANGK747 Sorry, you cannot use your ow…" at bounding box center [620, 598] width 405 height 144
paste input "HANKYOU"
type input "THANKYOU"
click at [747, 851] on input "Continue" at bounding box center [722, 843] width 185 height 36
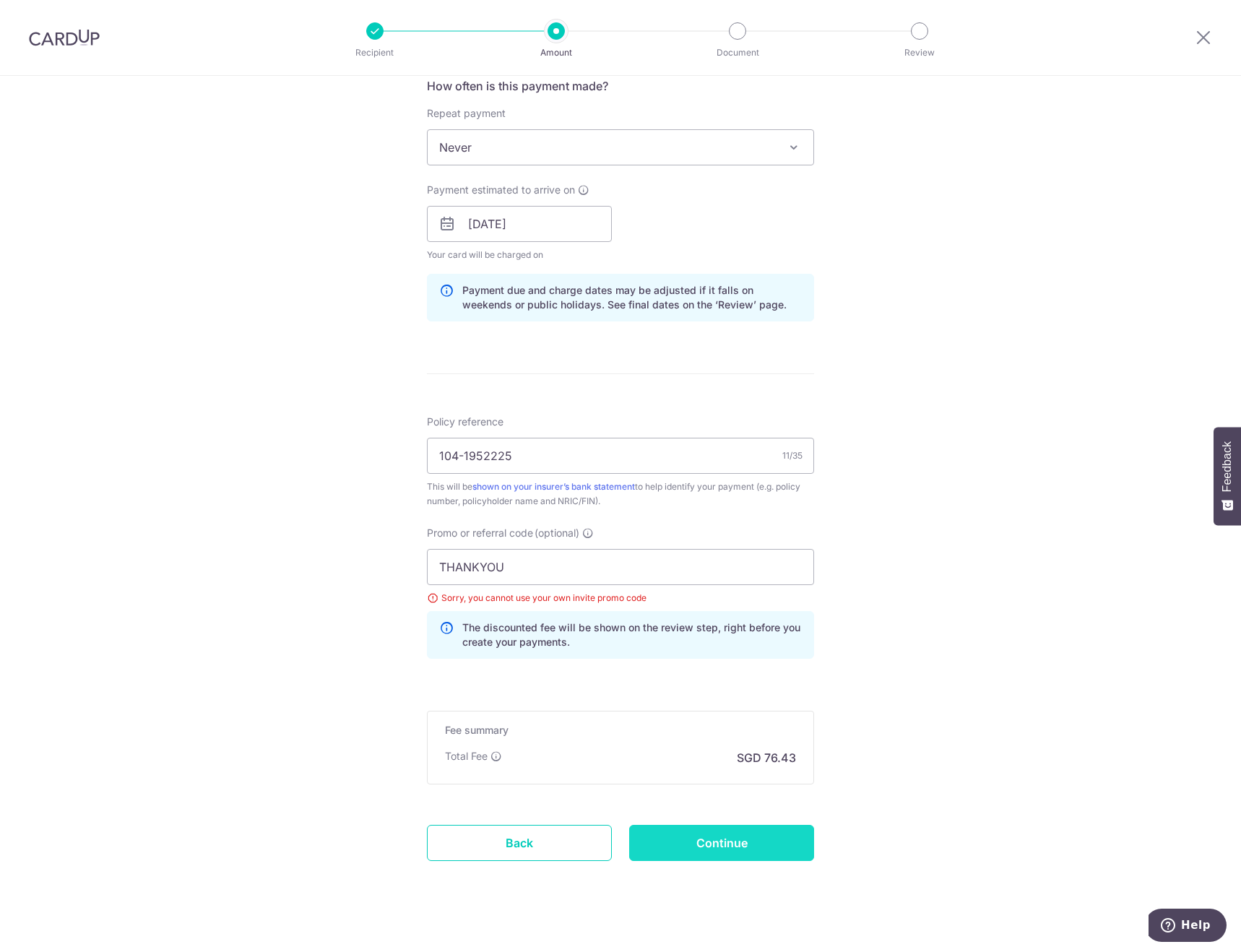
type input "Create Schedule"
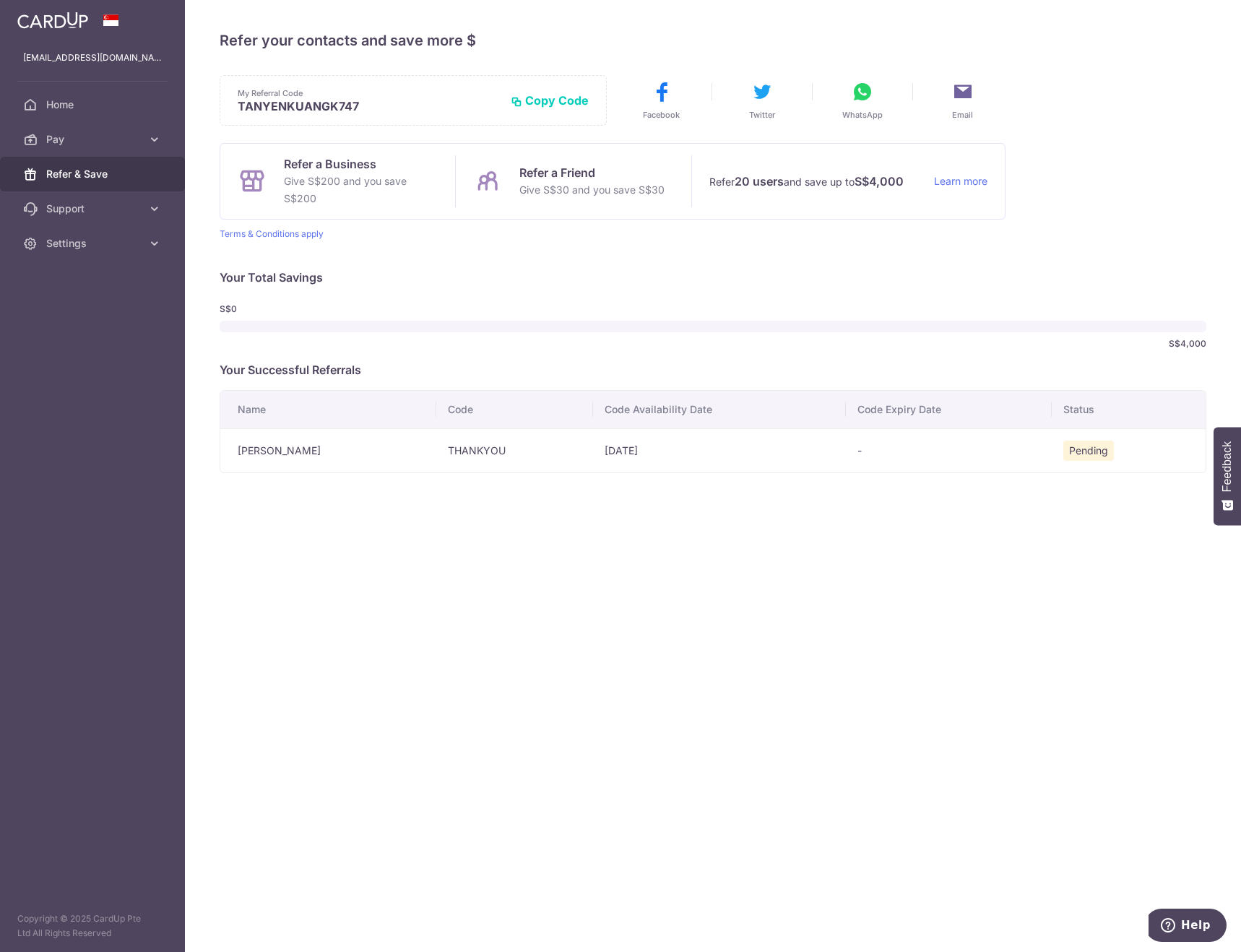
click at [471, 446] on td "THANKYOU" at bounding box center [514, 450] width 156 height 44
copy td "THANKYOU"
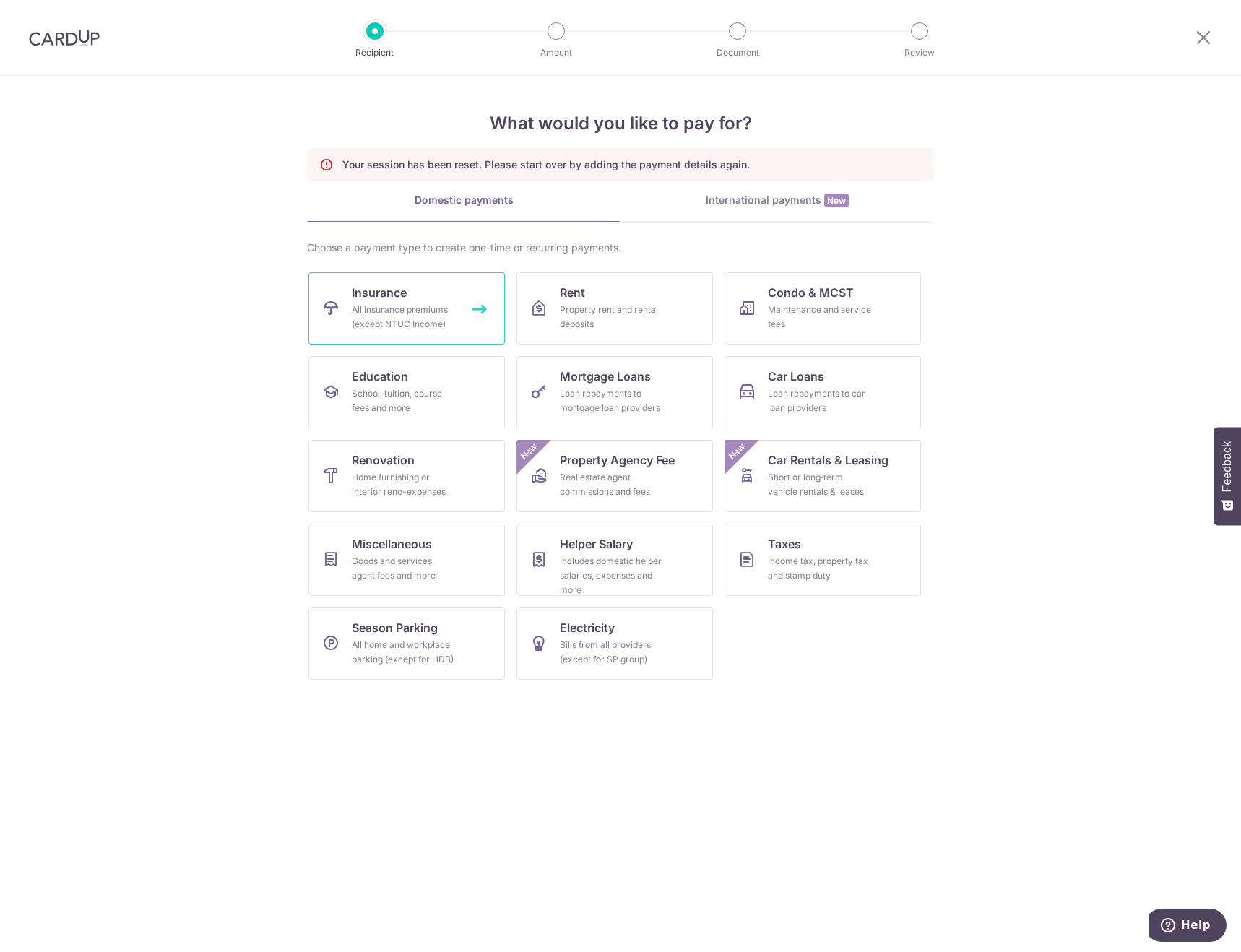
click at [367, 292] on span "Insurance" at bounding box center [379, 293] width 55 height 17
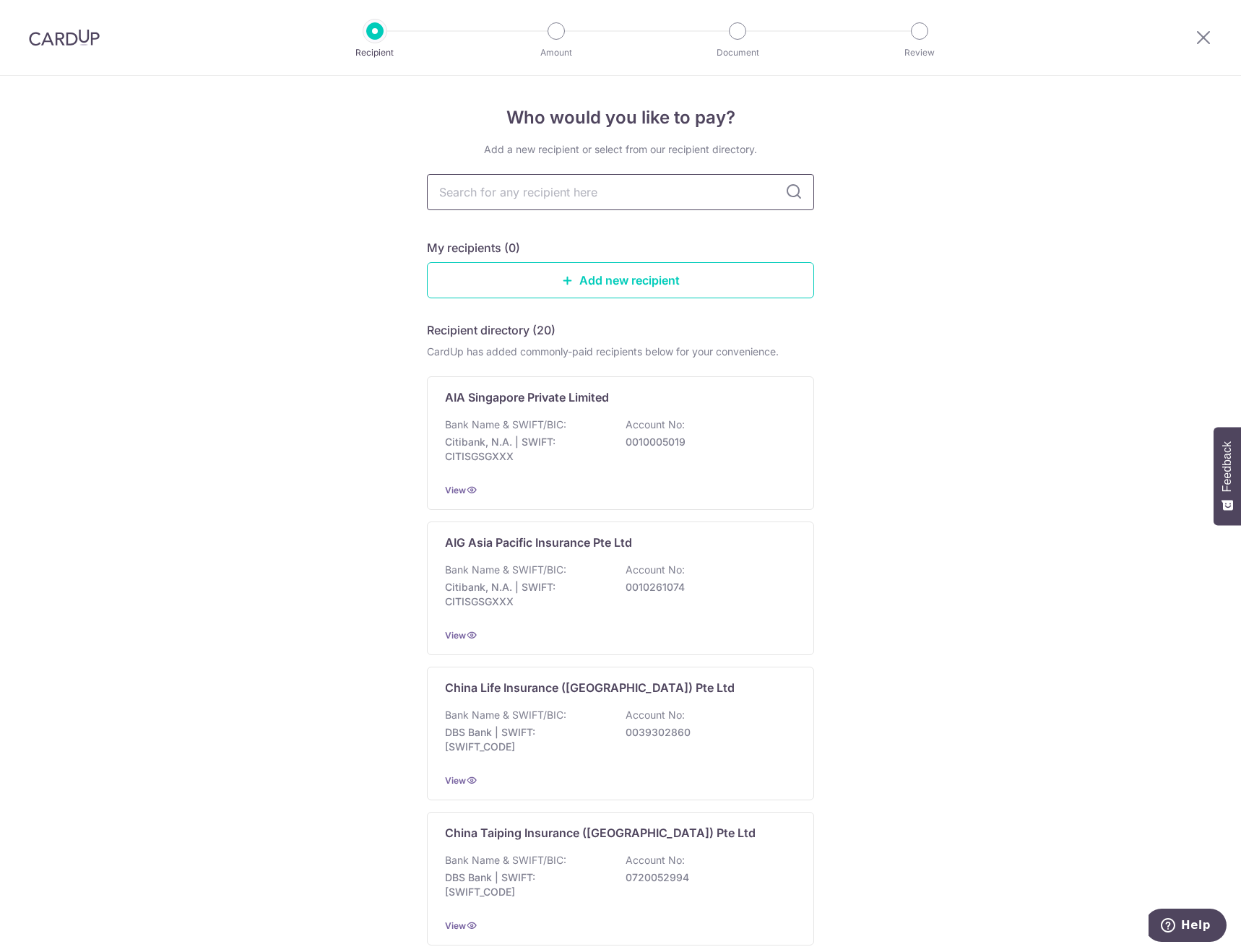
click at [511, 188] on input "text" at bounding box center [620, 192] width 387 height 36
type input "axa"
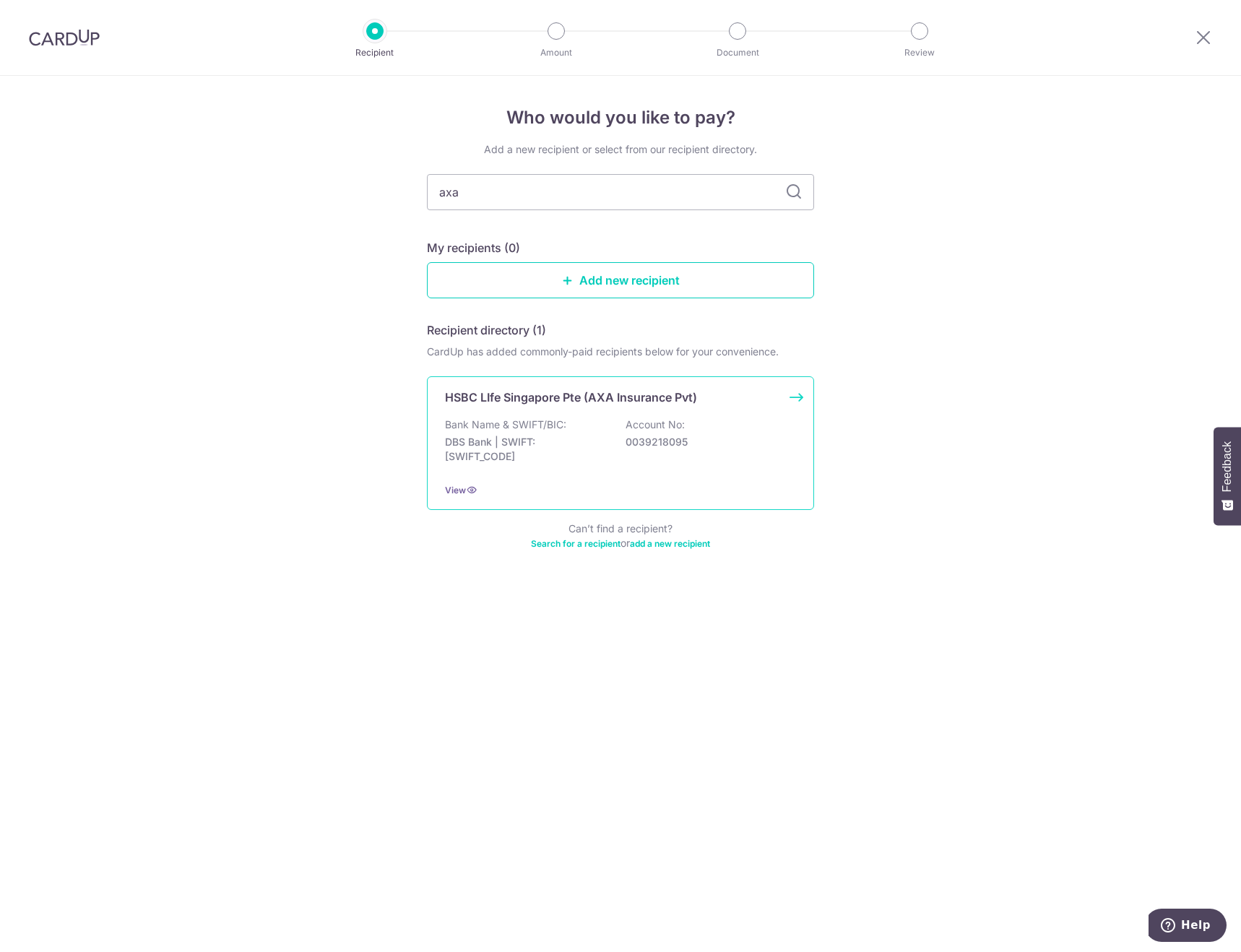
click at [544, 403] on p "HSBC LIfe Singapore Pte (AXA Insurance Pvt)" at bounding box center [571, 398] width 252 height 17
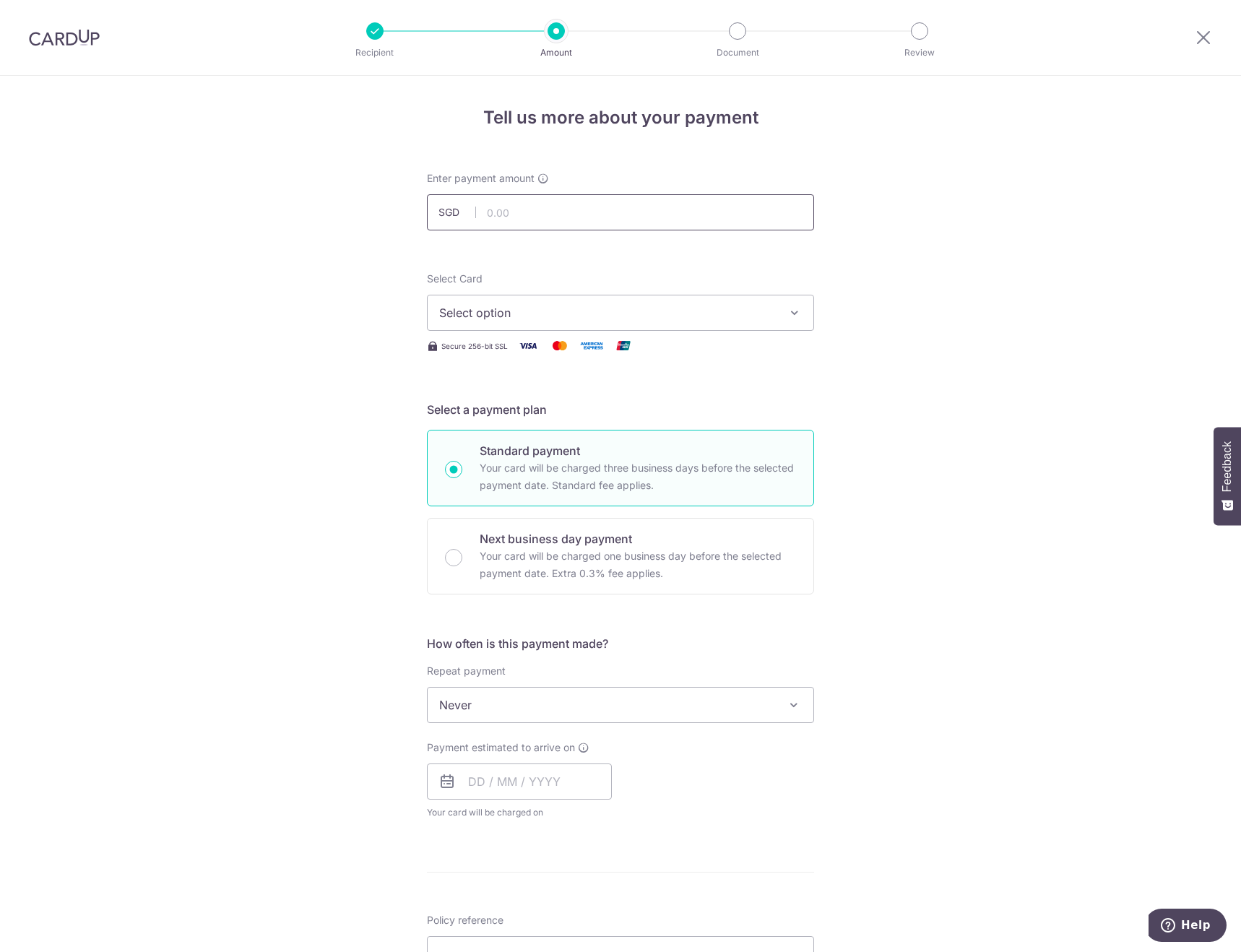
click at [504, 218] on input "text" at bounding box center [620, 212] width 387 height 36
type input "2,939.70"
click at [523, 307] on span "Select option" at bounding box center [607, 313] width 337 height 17
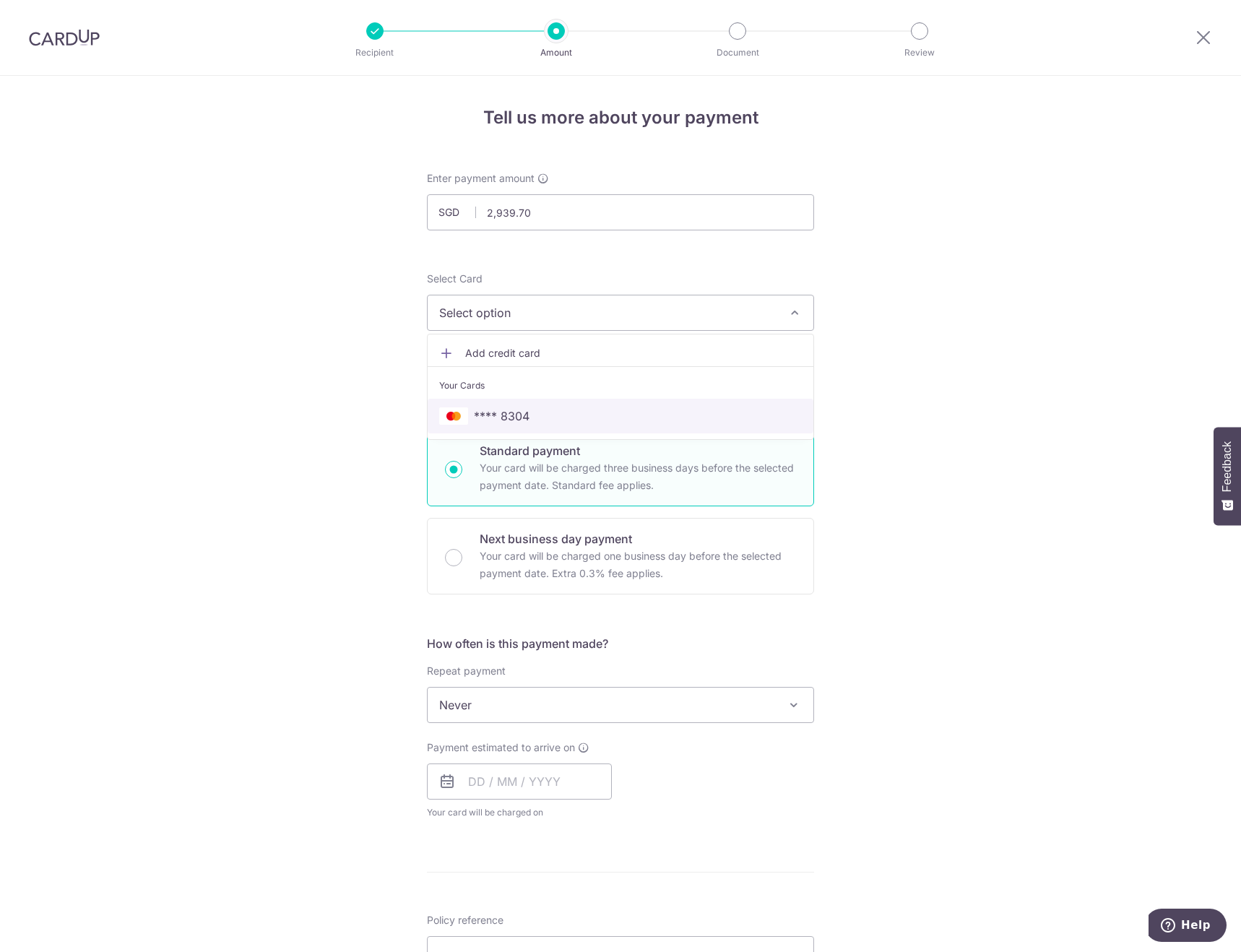
click at [541, 413] on span "**** 8304" at bounding box center [621, 416] width 363 height 17
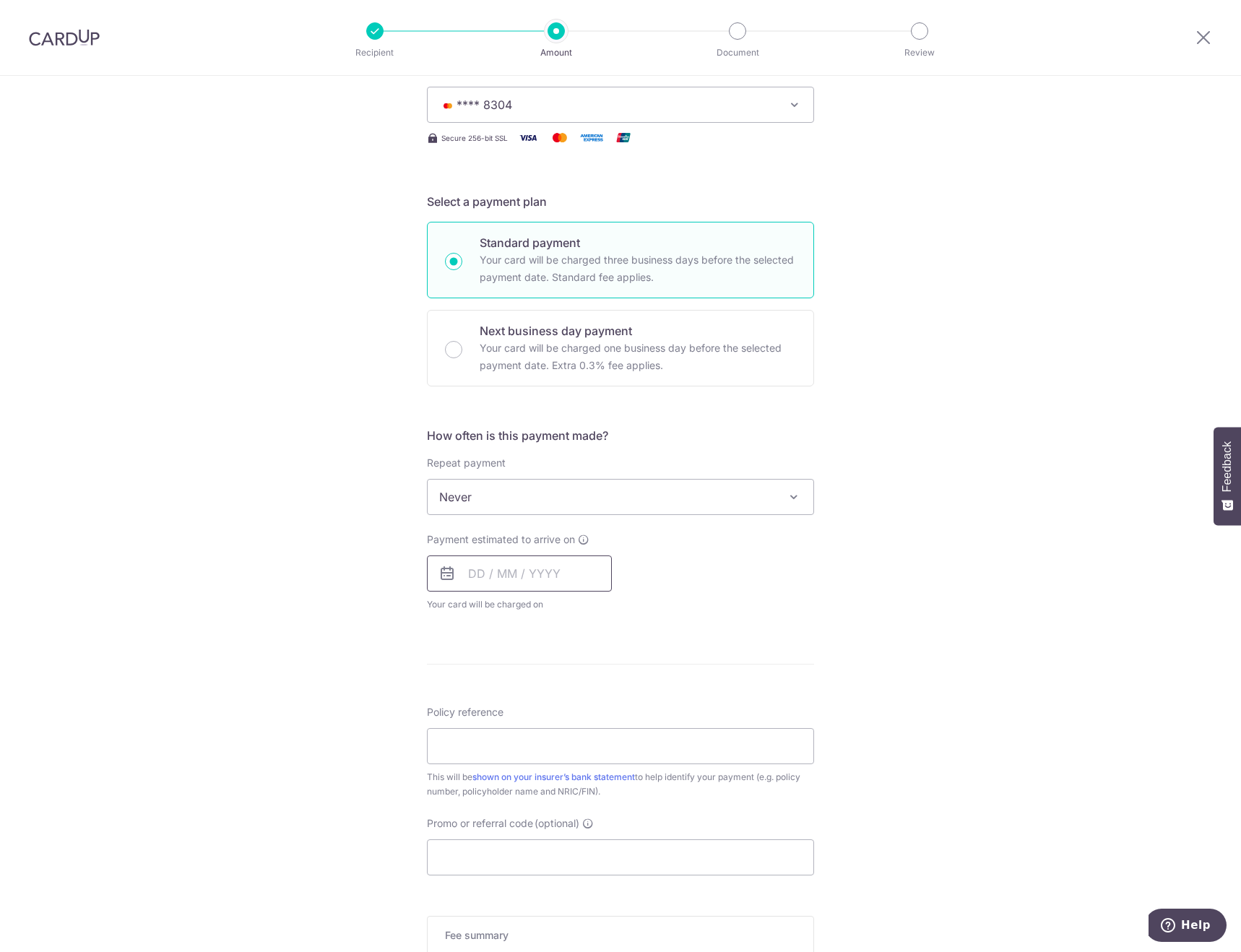
scroll to position [361, 0]
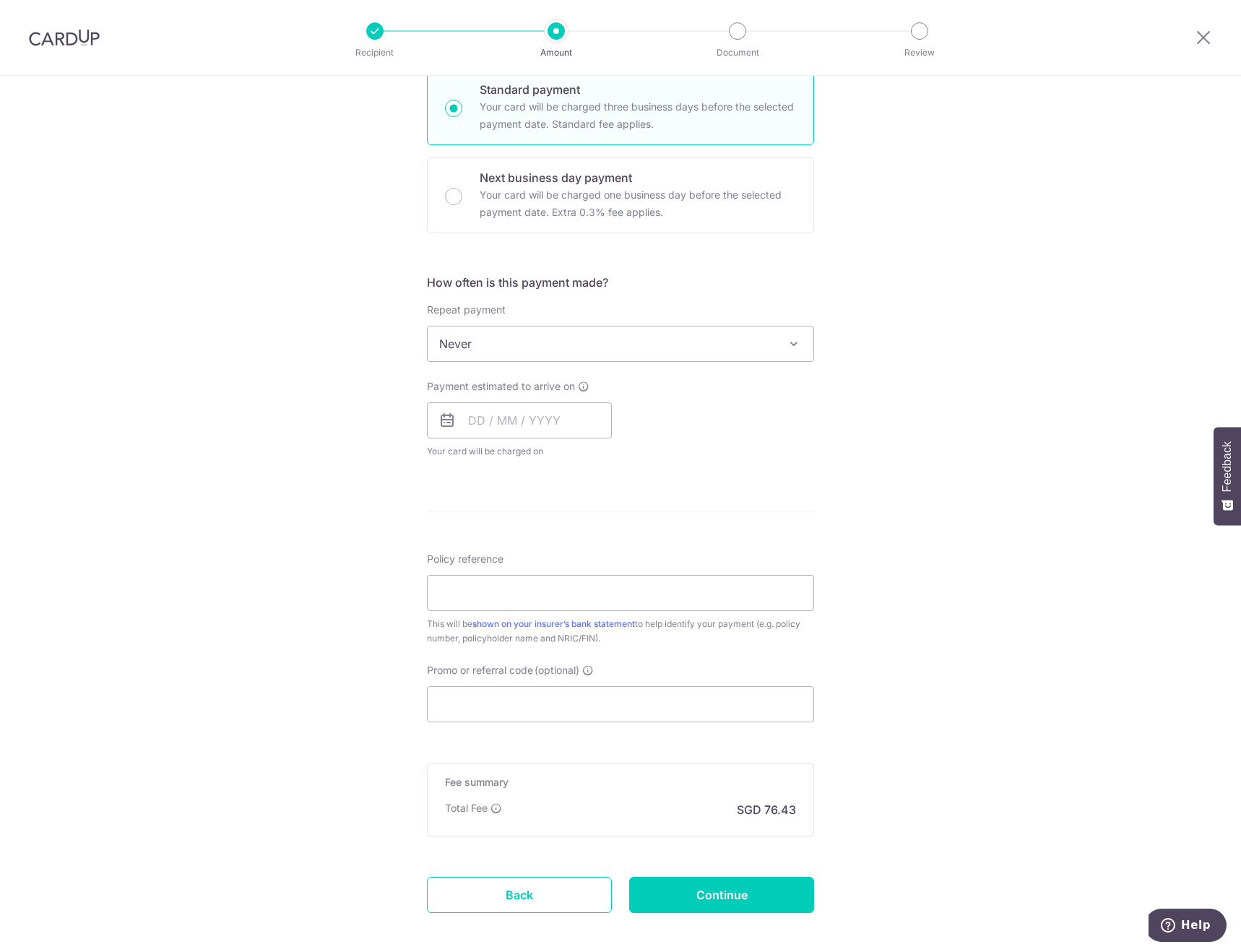
click at [506, 328] on span "Never" at bounding box center [620, 344] width 386 height 35
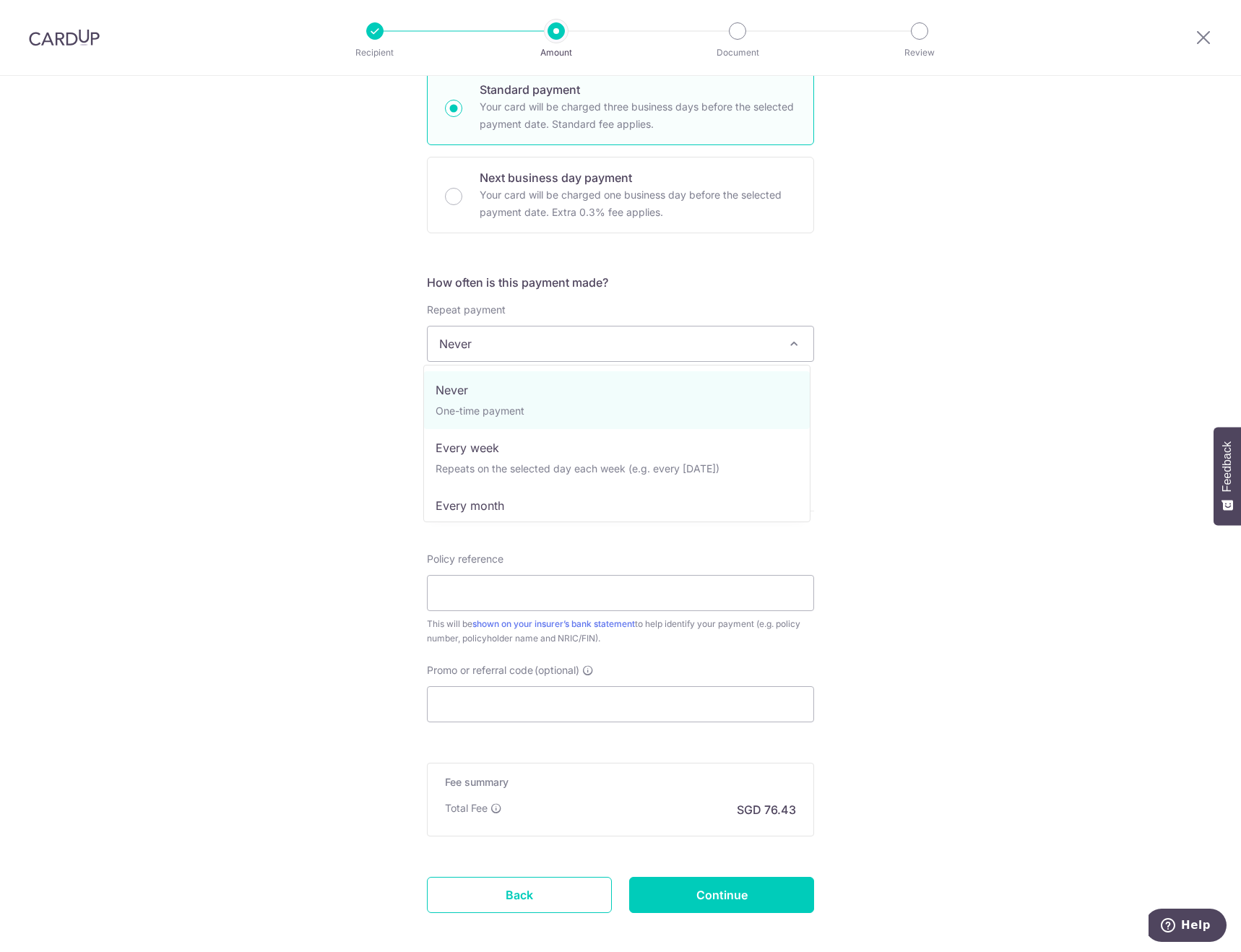
click at [291, 387] on div "Tell us more about your payment Enter payment amount SGD 2,939.70 2939.70 Selec…" at bounding box center [620, 368] width 1241 height 1307
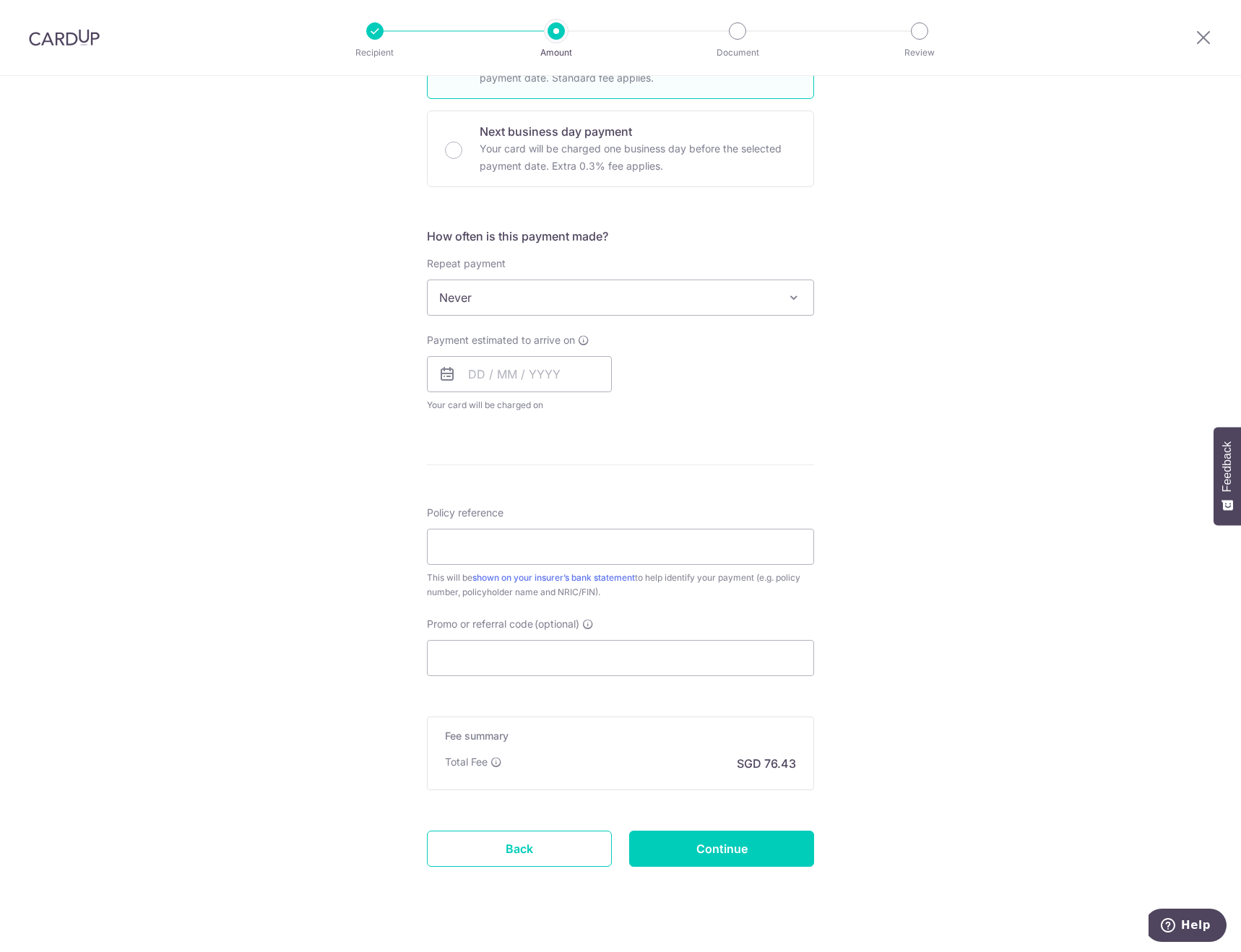
scroll to position [431, 0]
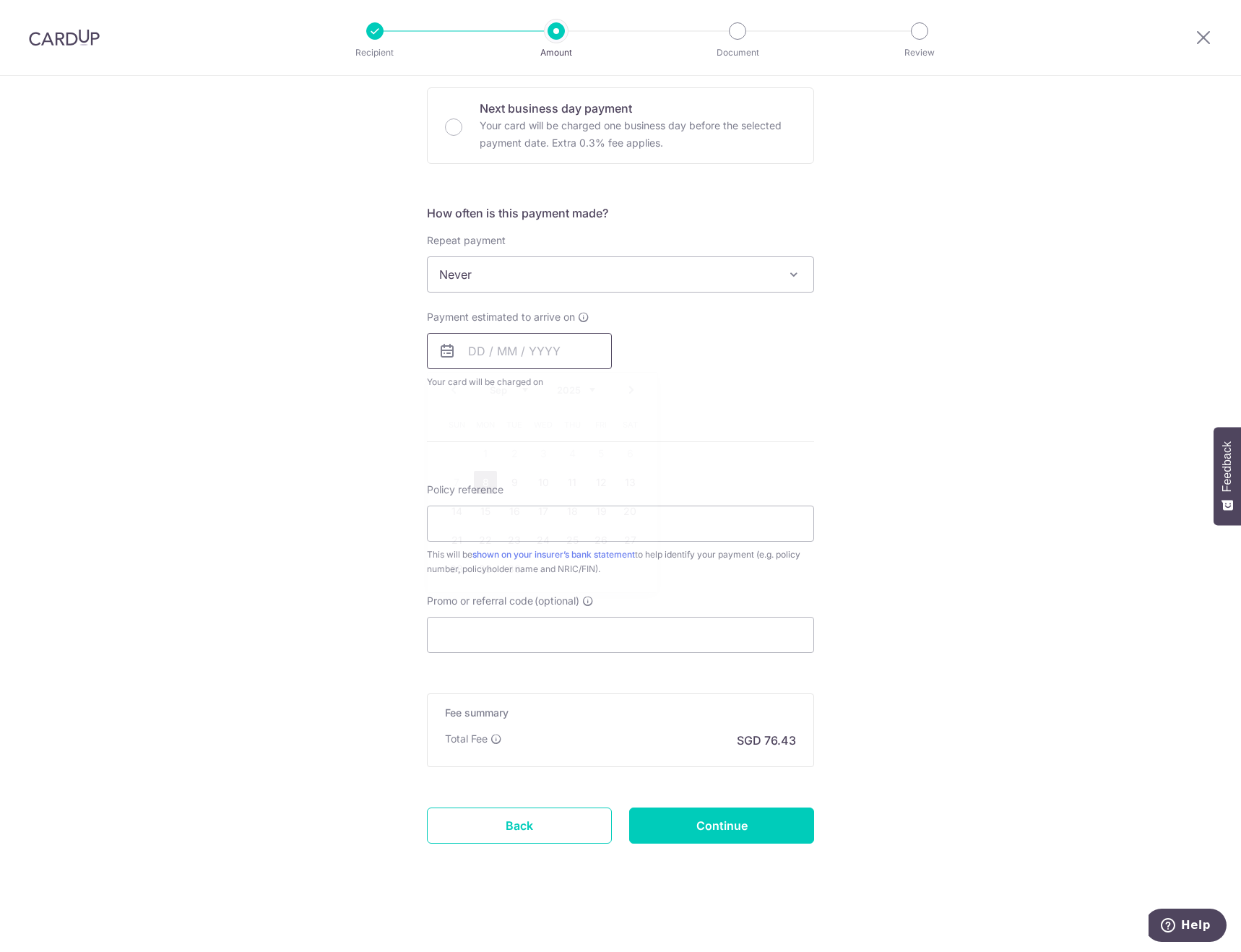
click at [552, 347] on input "text" at bounding box center [519, 351] width 185 height 36
click at [477, 479] on link "8" at bounding box center [485, 482] width 23 height 23
type input "[DATE]"
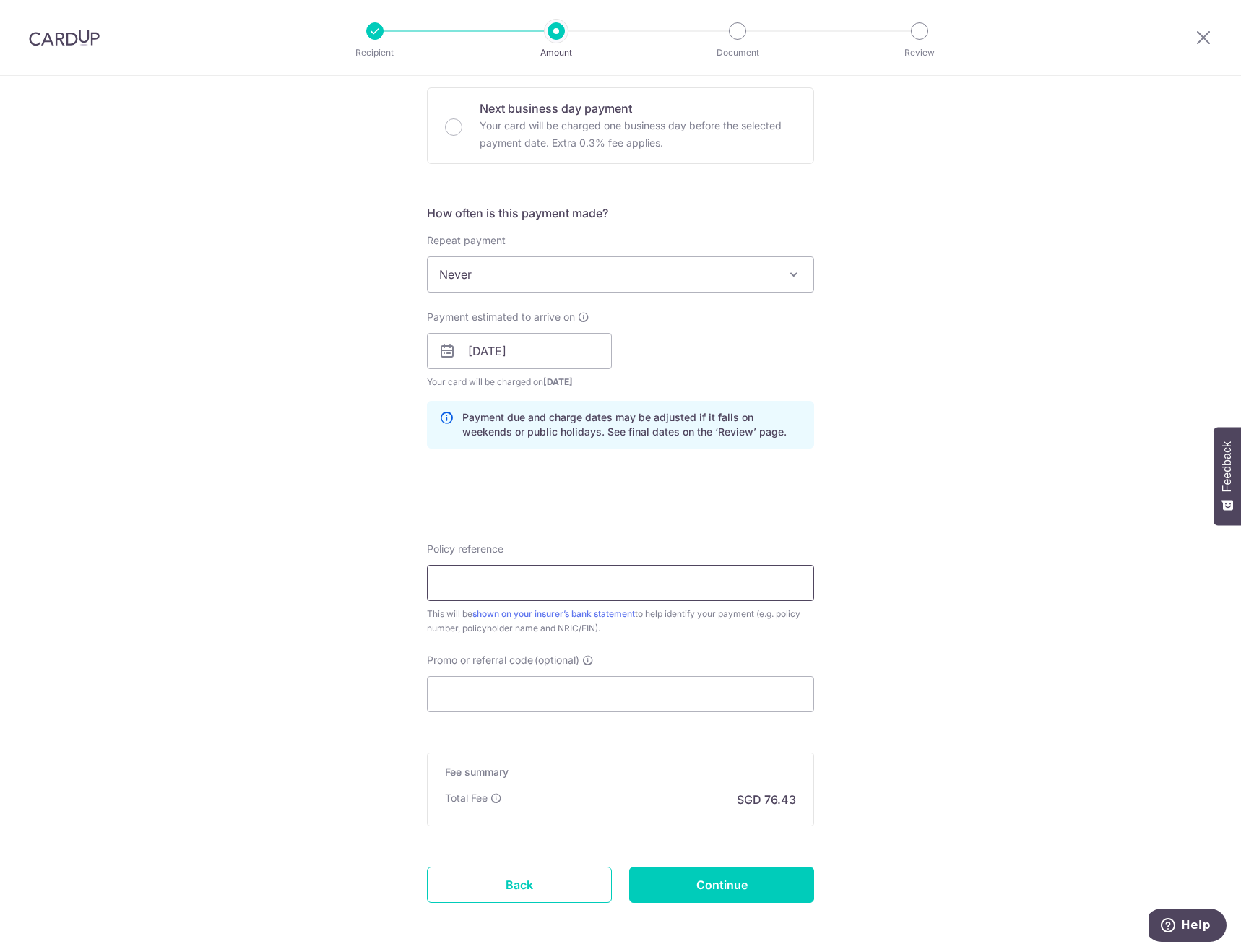
click at [544, 577] on input "Policy reference" at bounding box center [620, 583] width 387 height 36
click at [502, 693] on input "Promo or referral code (optional)" at bounding box center [620, 694] width 387 height 36
paste input "THANKYOU"
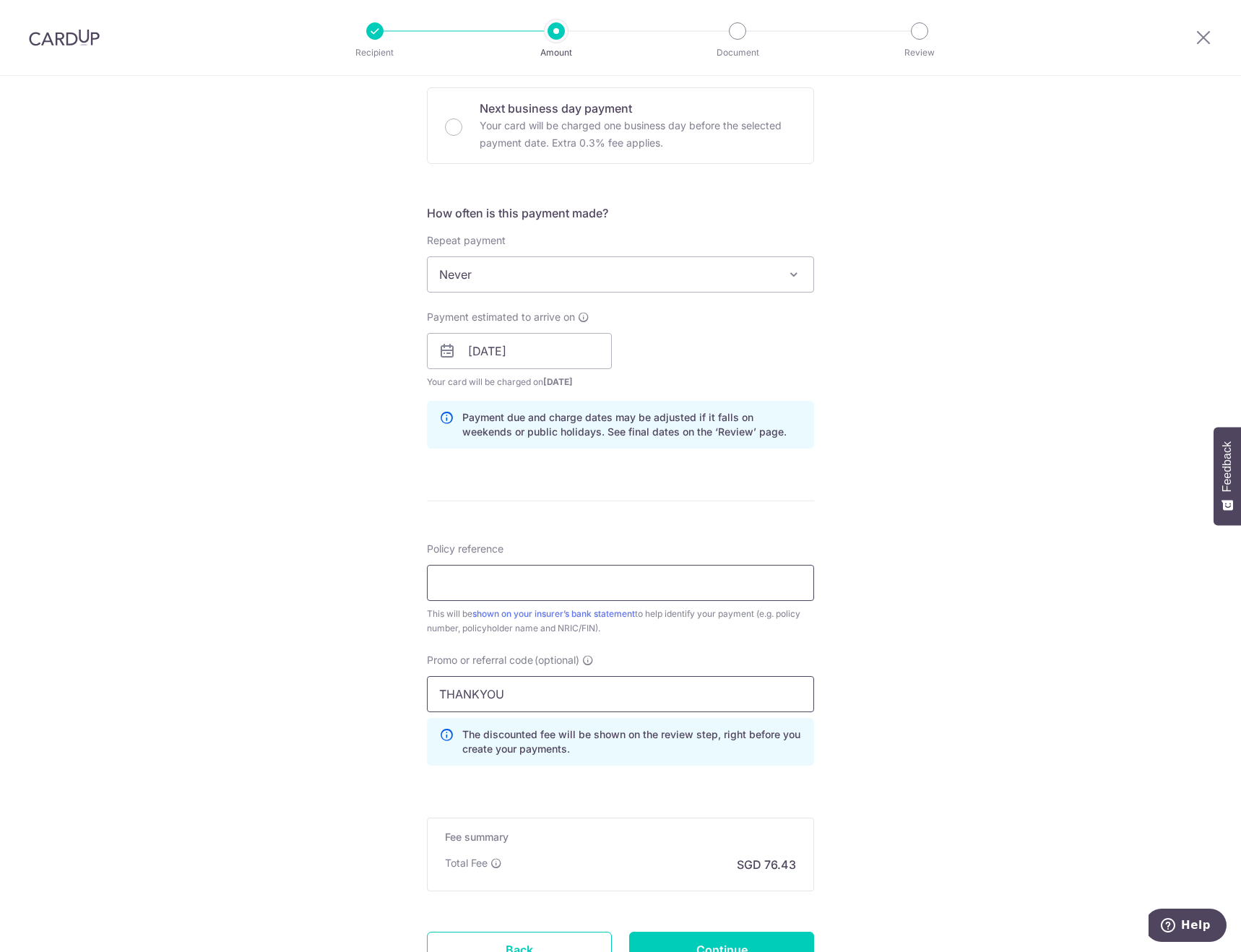
type input "THANKYOU"
click at [490, 579] on input "Policy reference" at bounding box center [620, 583] width 387 height 36
type input "104-1952225"
click at [335, 684] on div "Tell us more about your payment Enter payment amount SGD 2,939.70 2939.70 Selec…" at bounding box center [620, 360] width 1241 height 1431
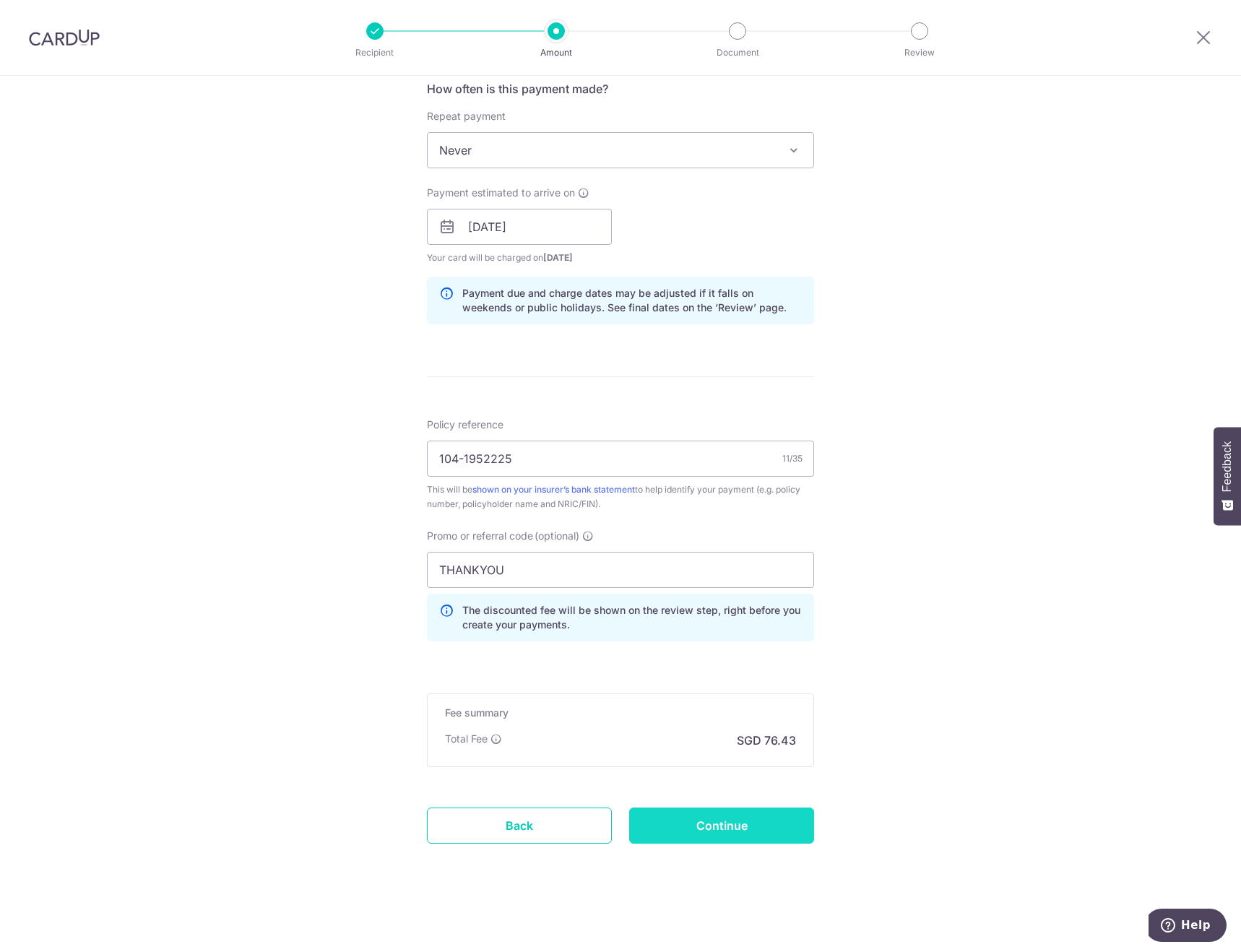
click at [682, 826] on input "Continue" at bounding box center [722, 826] width 185 height 36
type input "Create Schedule"
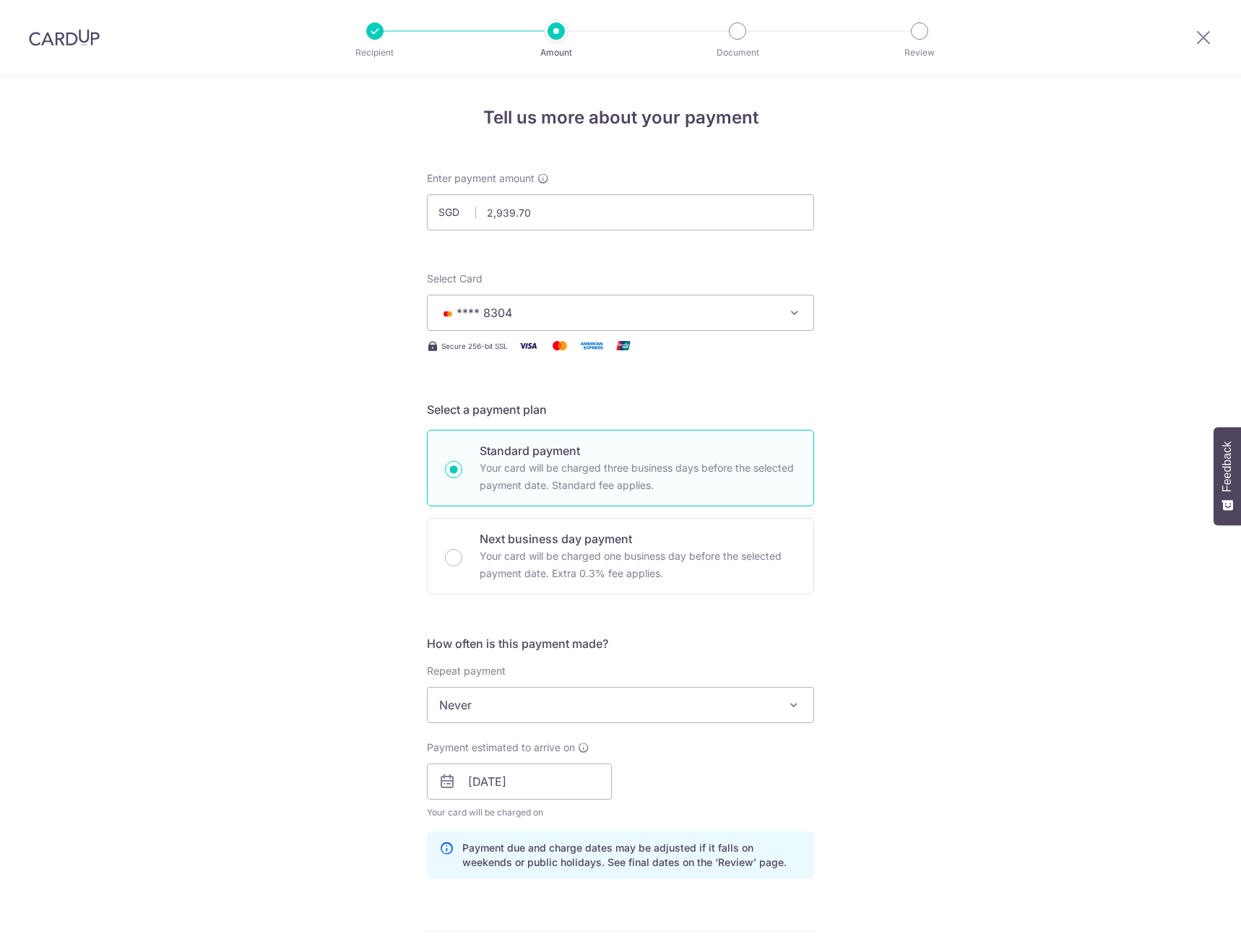
scroll to position [575, 0]
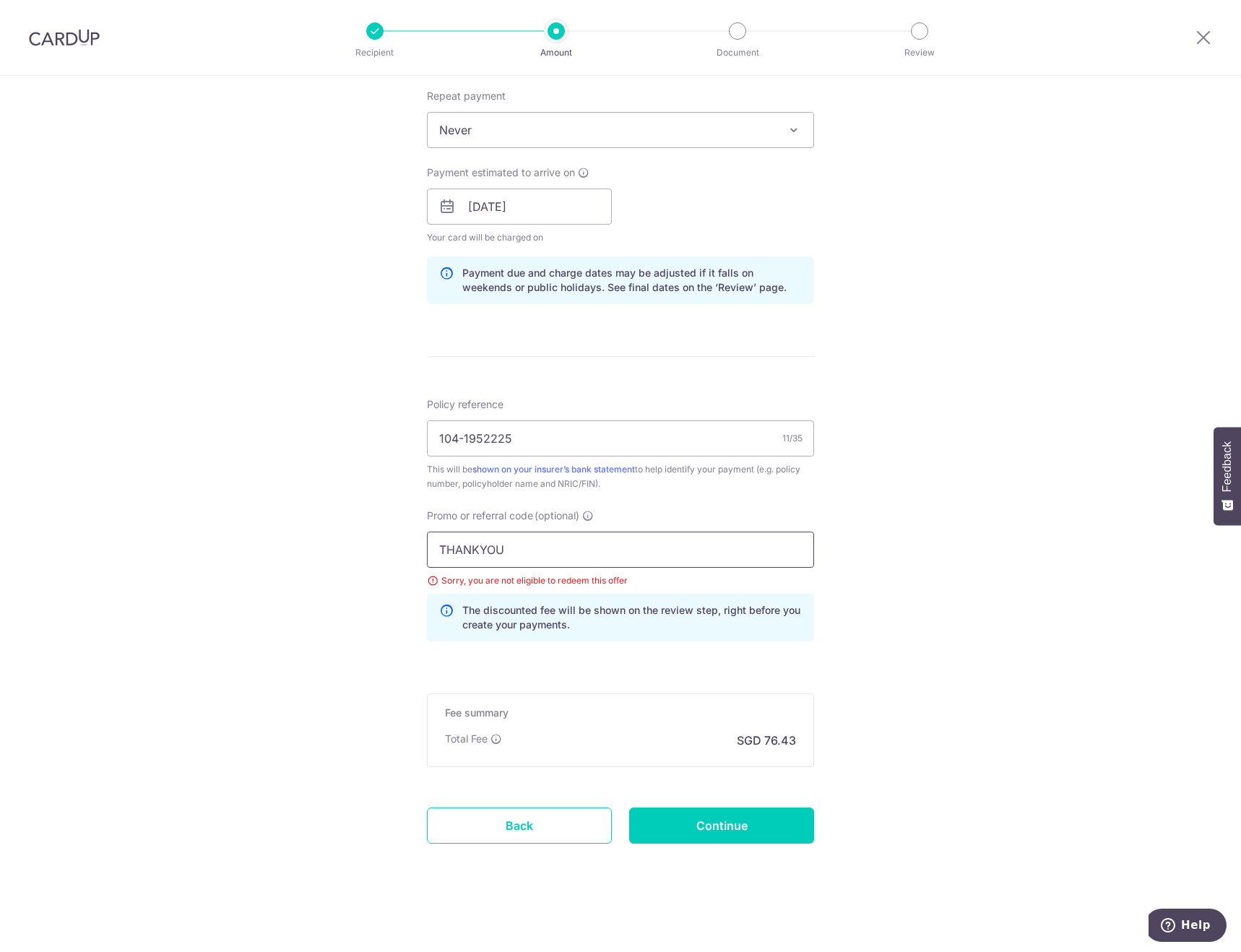
drag, startPoint x: 518, startPoint y: 551, endPoint x: 409, endPoint y: 538, distance: 109.8
click at [409, 538] on div "Tell us more about your payment Enter payment amount SGD 2,939.70 2939.70 Selec…" at bounding box center [620, 226] width 1241 height 1451
type input "GET225"
click at [705, 670] on form "Enter payment amount SGD 2,939.70 2939.70 Select Card **** 8304 Add credit card…" at bounding box center [620, 240] width 387 height 1288
click at [724, 825] on input "Continue" at bounding box center [722, 826] width 185 height 36
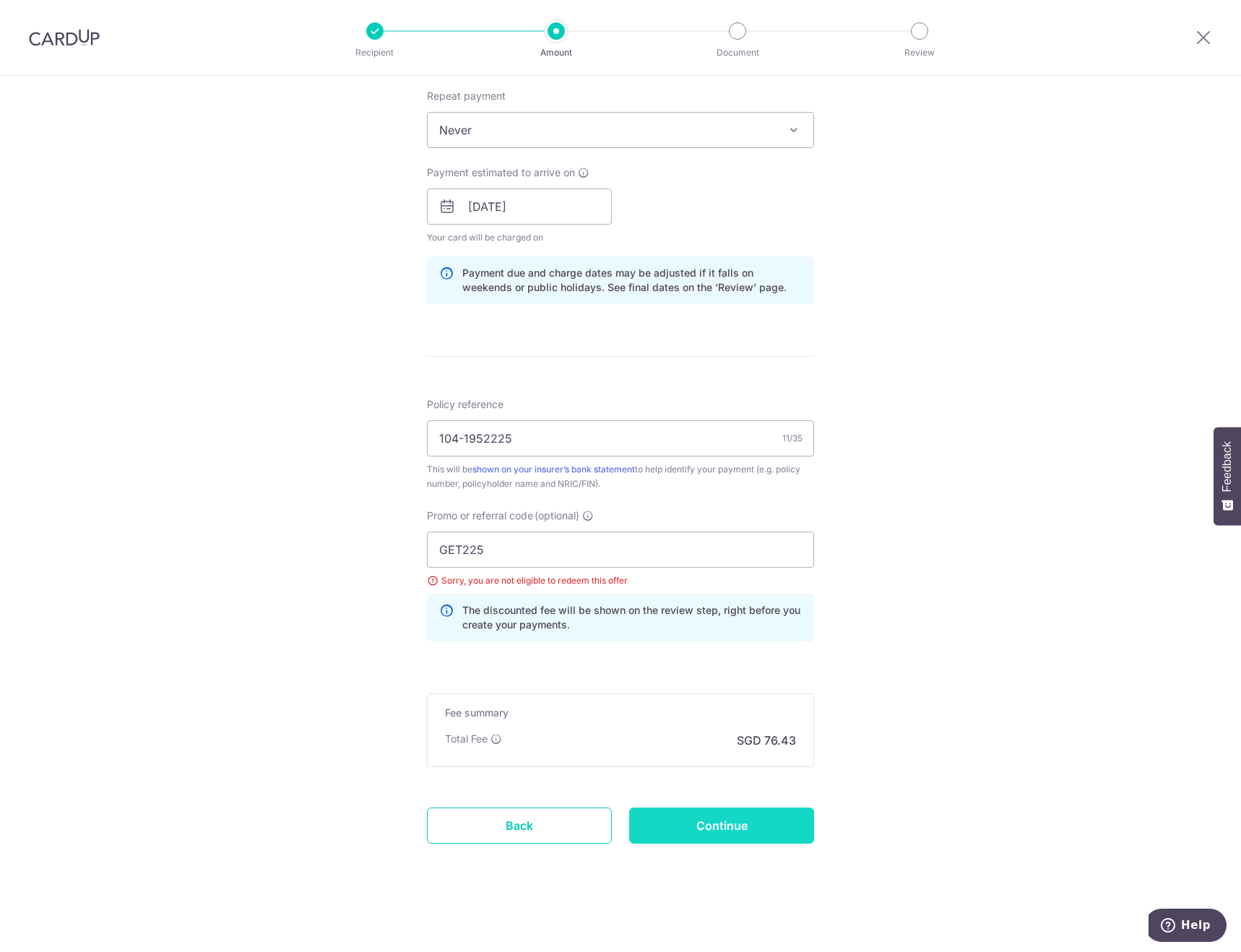
type input "Update Schedule"
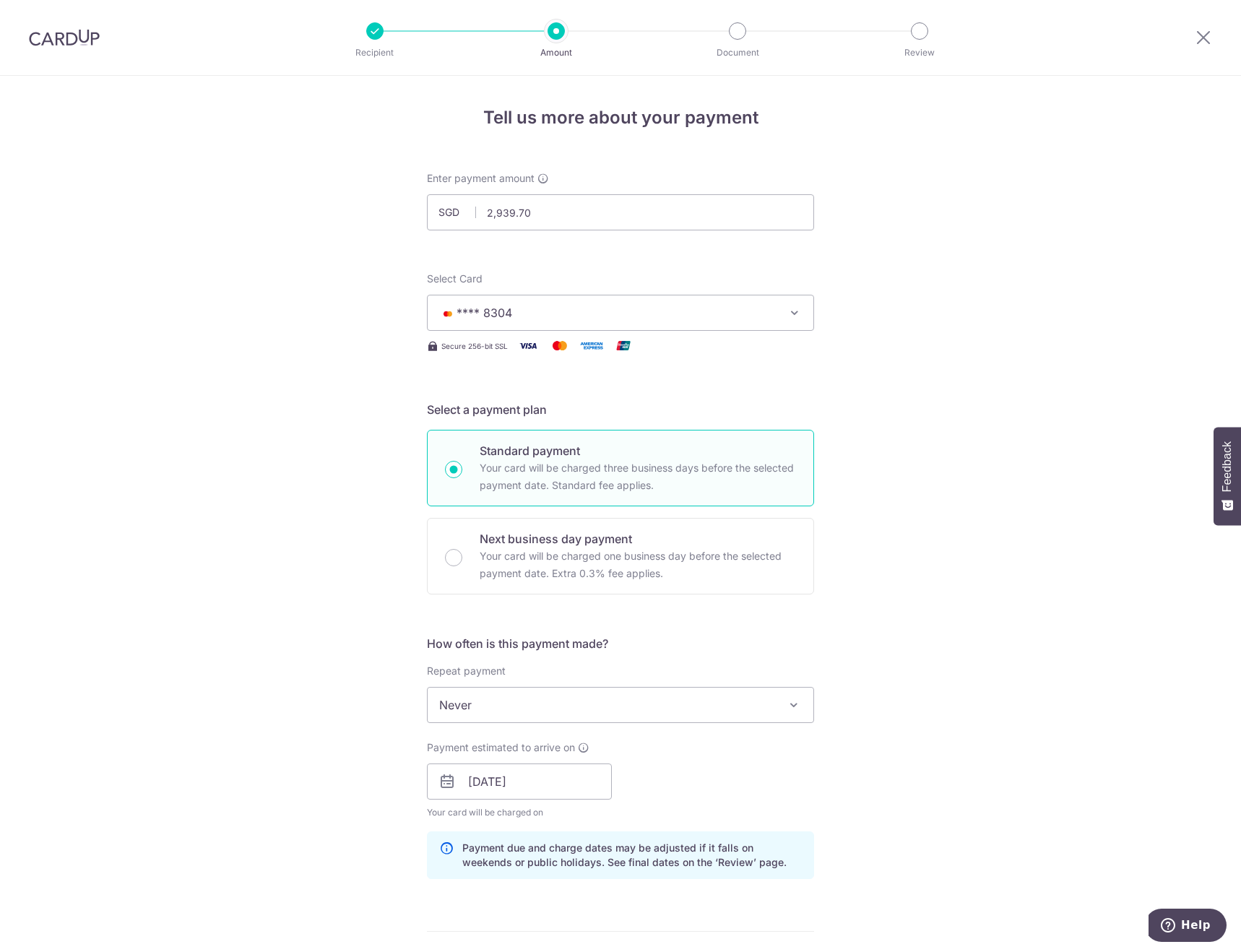
scroll to position [506, 0]
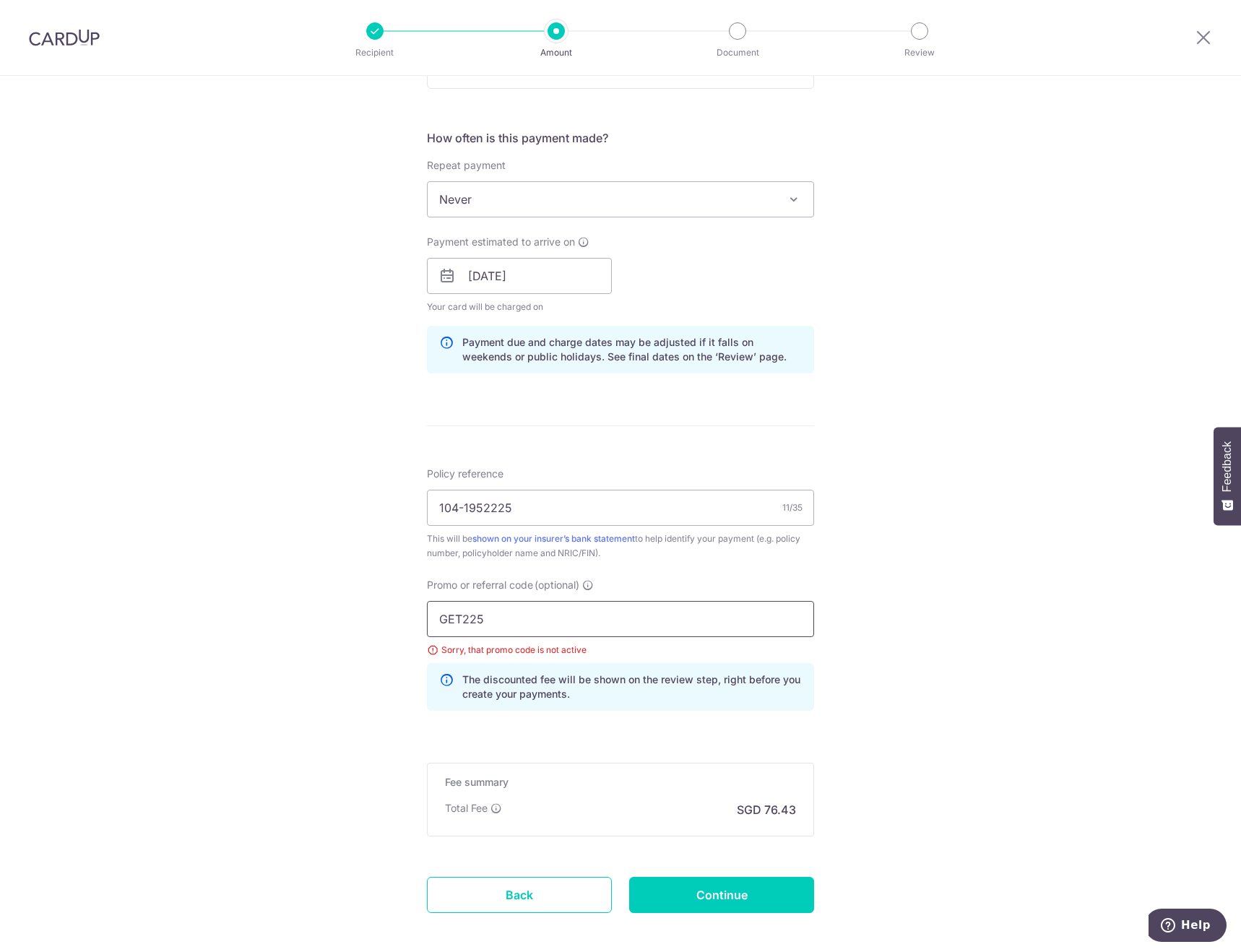
drag, startPoint x: 503, startPoint y: 615, endPoint x: 396, endPoint y: 605, distance: 107.5
click at [396, 605] on div "Tell us more about your payment Enter payment amount SGD 2,939.70 2939.70 Selec…" at bounding box center [620, 296] width 1241 height 1451
paste input "OFF"
type input "OFF225"
click at [734, 894] on input "Continue" at bounding box center [722, 895] width 185 height 36
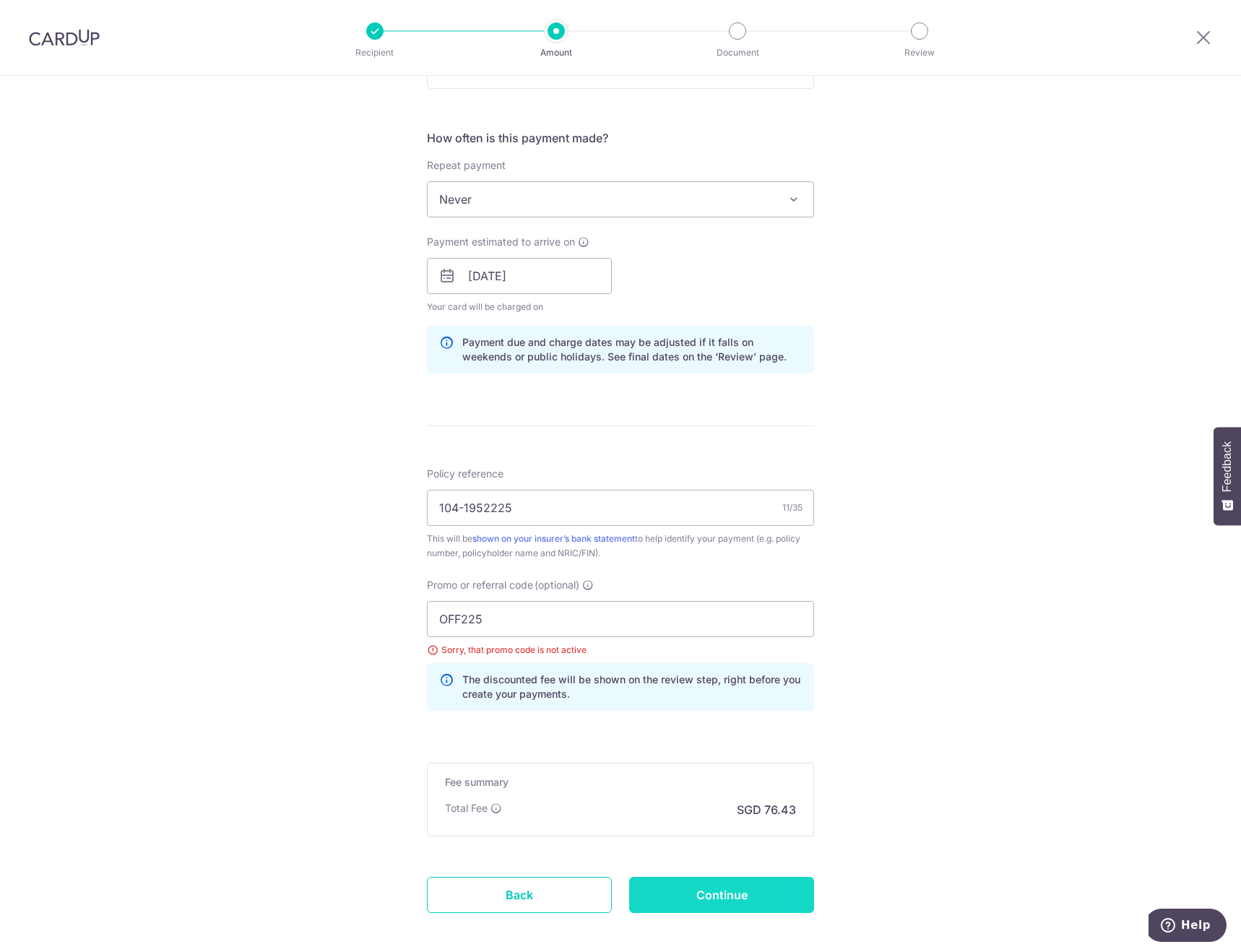
type input "Update Schedule"
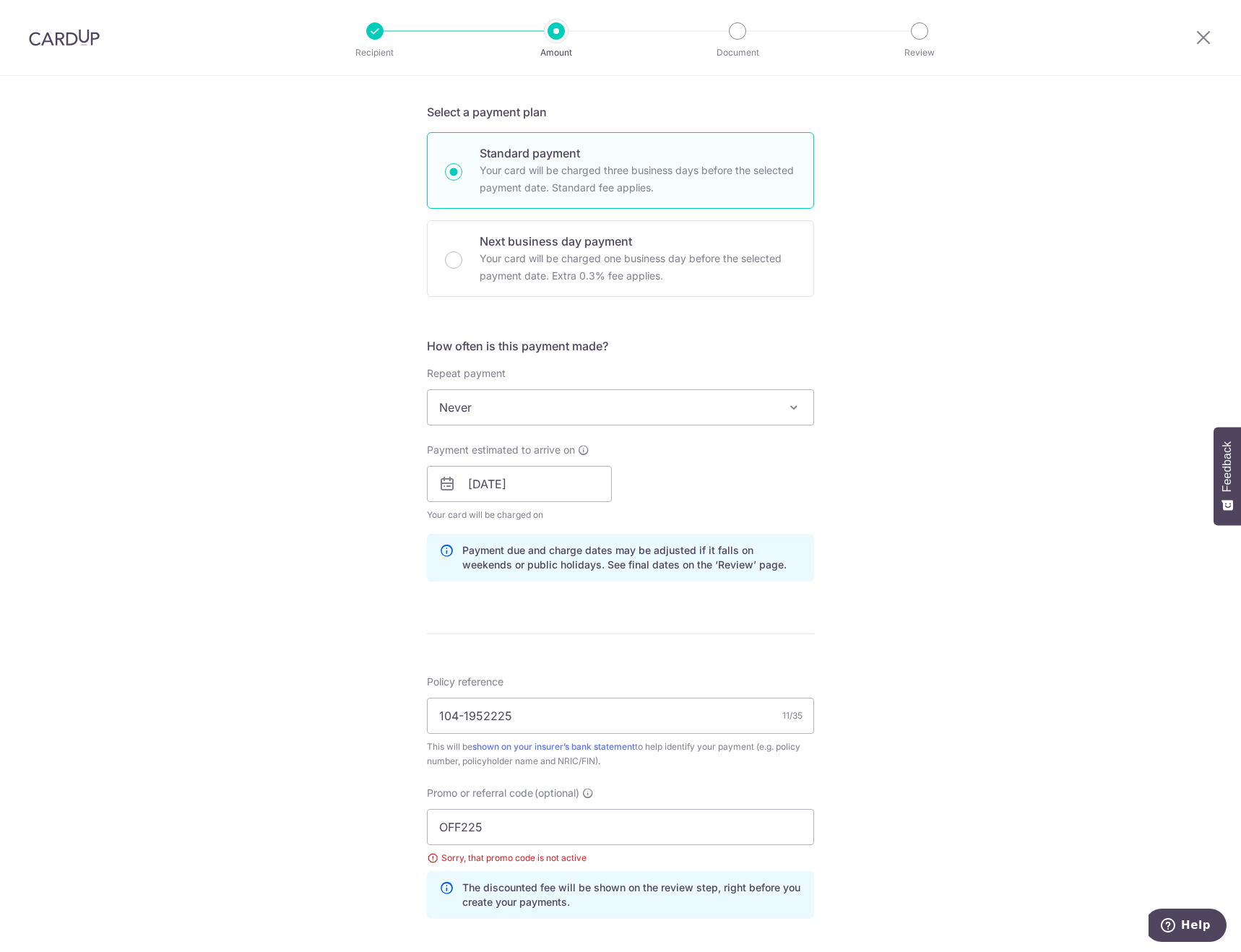
scroll to position [433, 0]
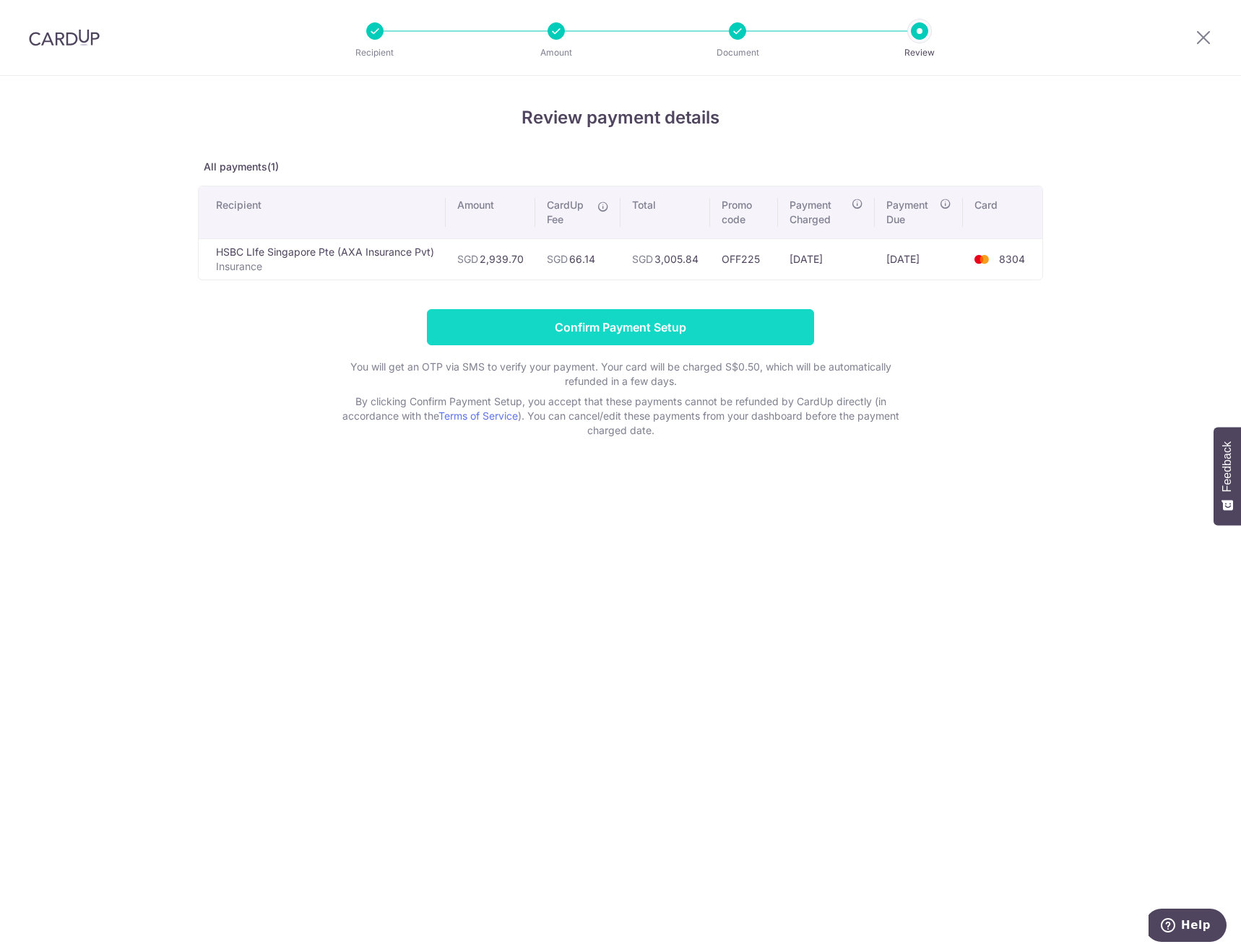
click at [665, 332] on input "Confirm Payment Setup" at bounding box center [620, 327] width 387 height 36
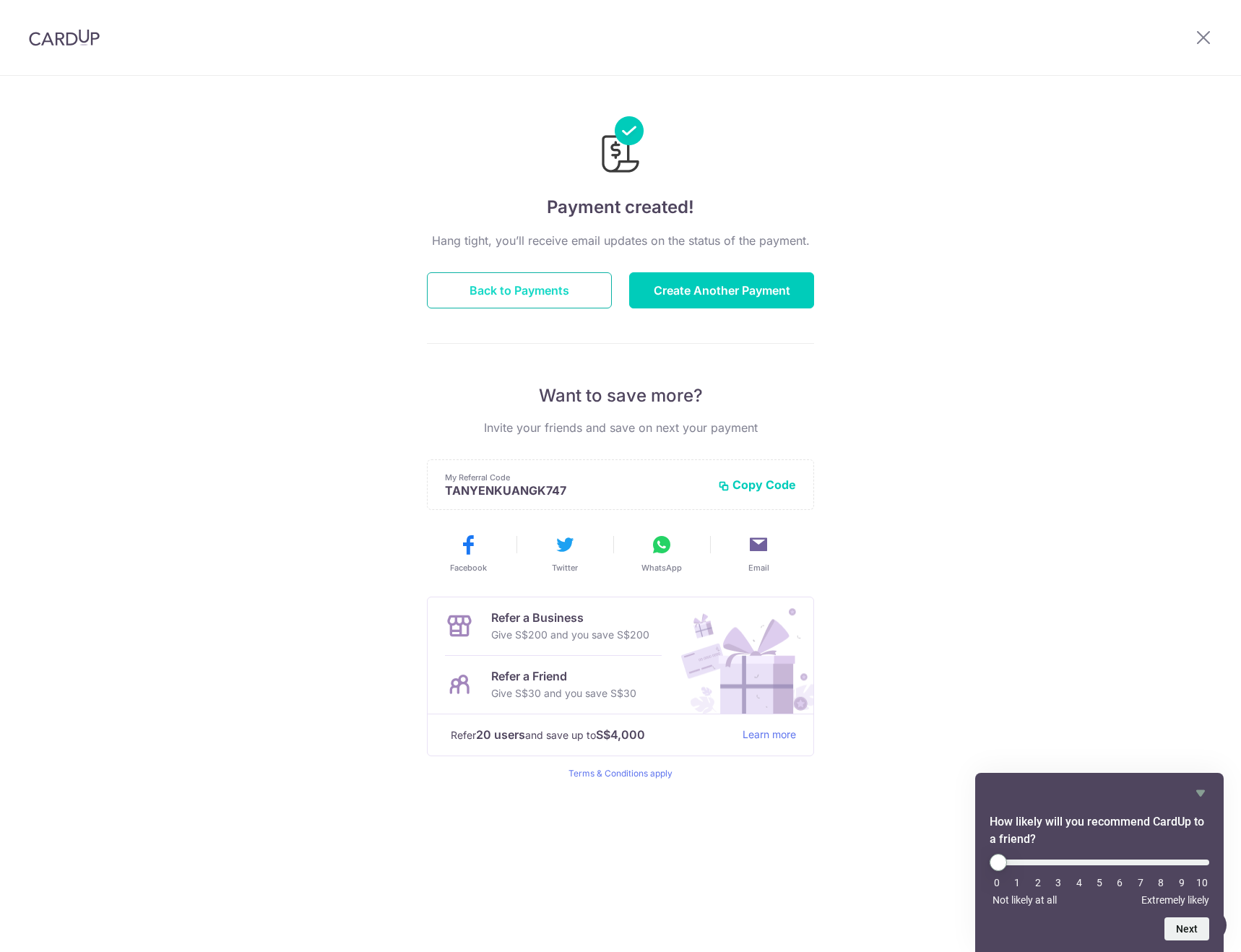
click at [536, 278] on button "Back to Payments" at bounding box center [519, 290] width 185 height 36
